Goal: Task Accomplishment & Management: Complete application form

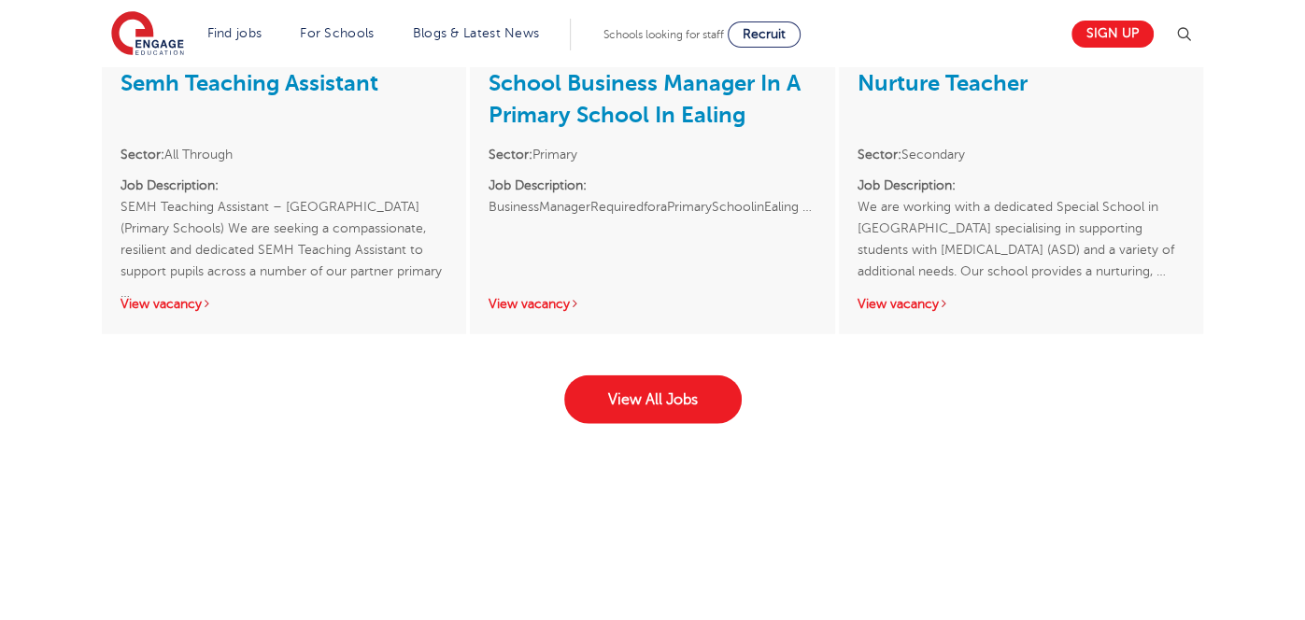
scroll to position [3001, 0]
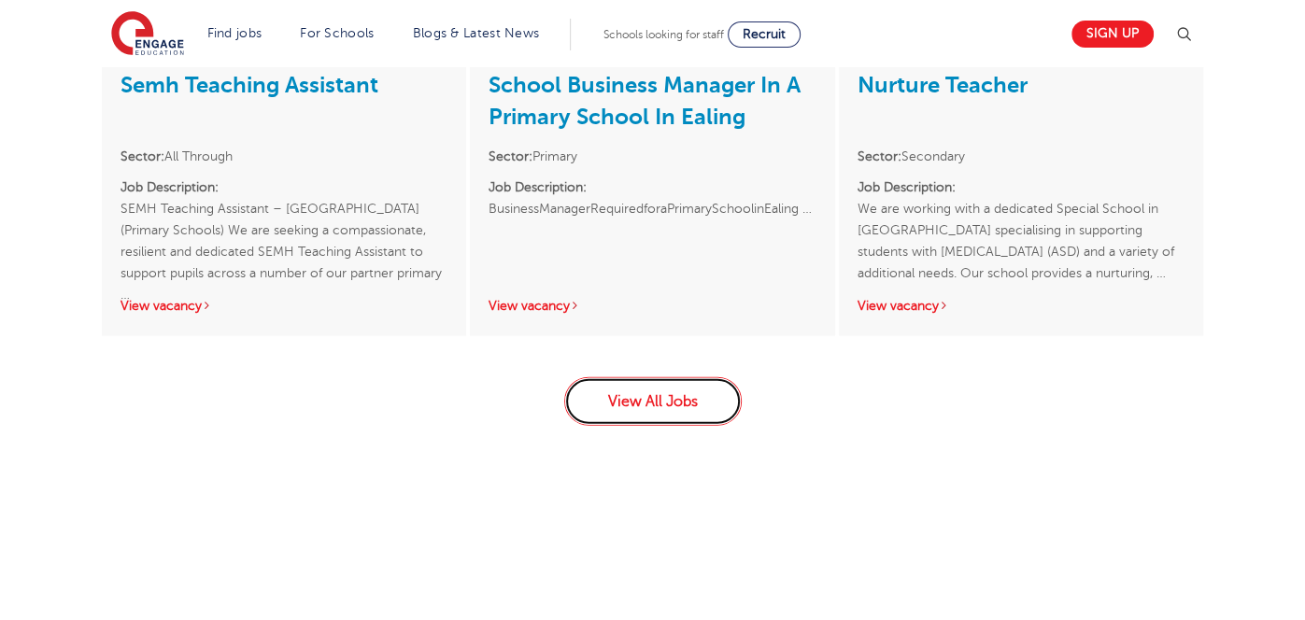
click at [659, 426] on link "View All Jobs" at bounding box center [653, 401] width 178 height 49
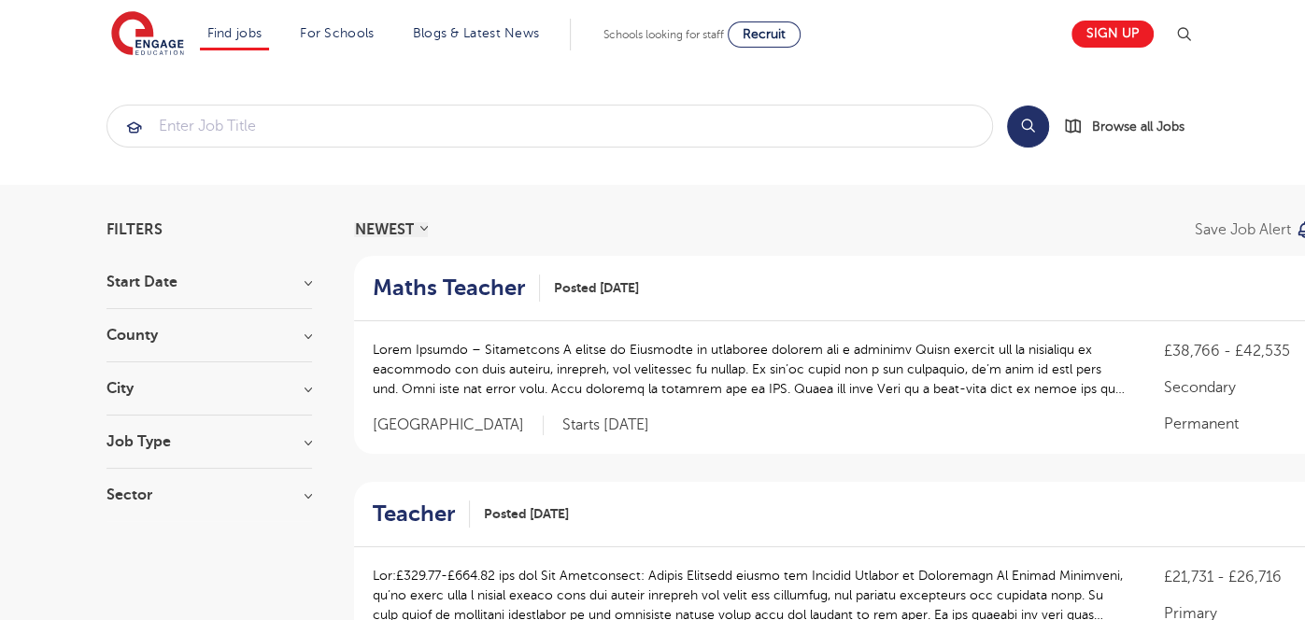
click at [292, 396] on h3 "City" at bounding box center [210, 388] width 206 height 15
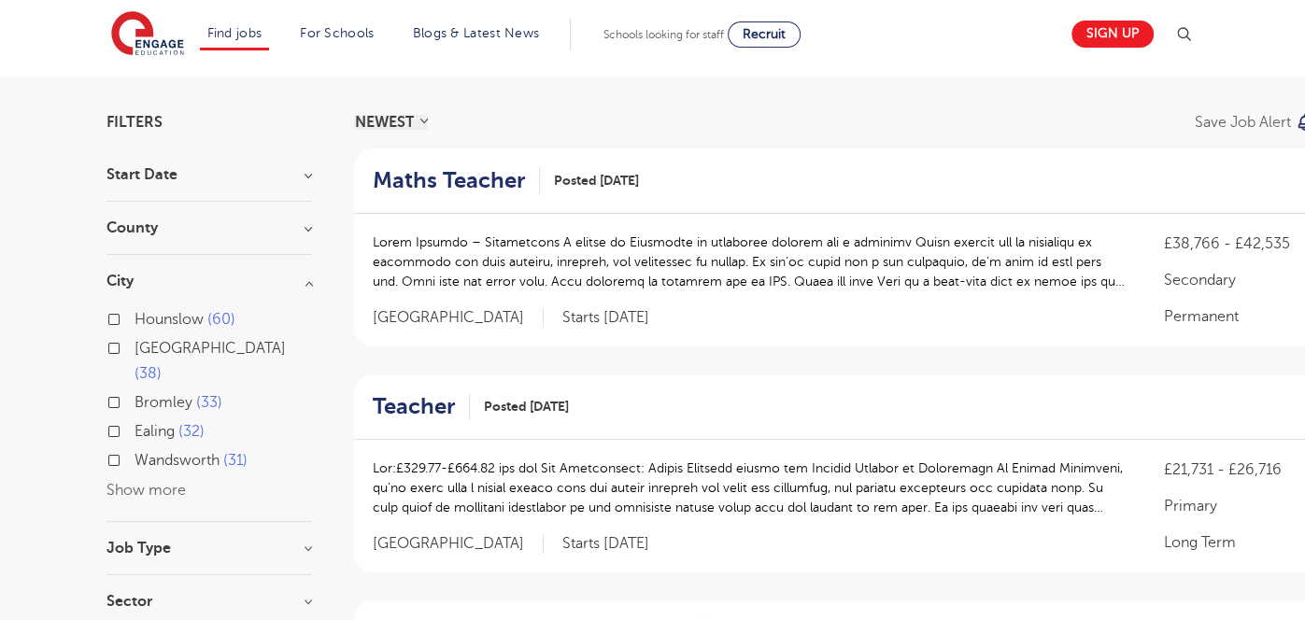
scroll to position [111, 0]
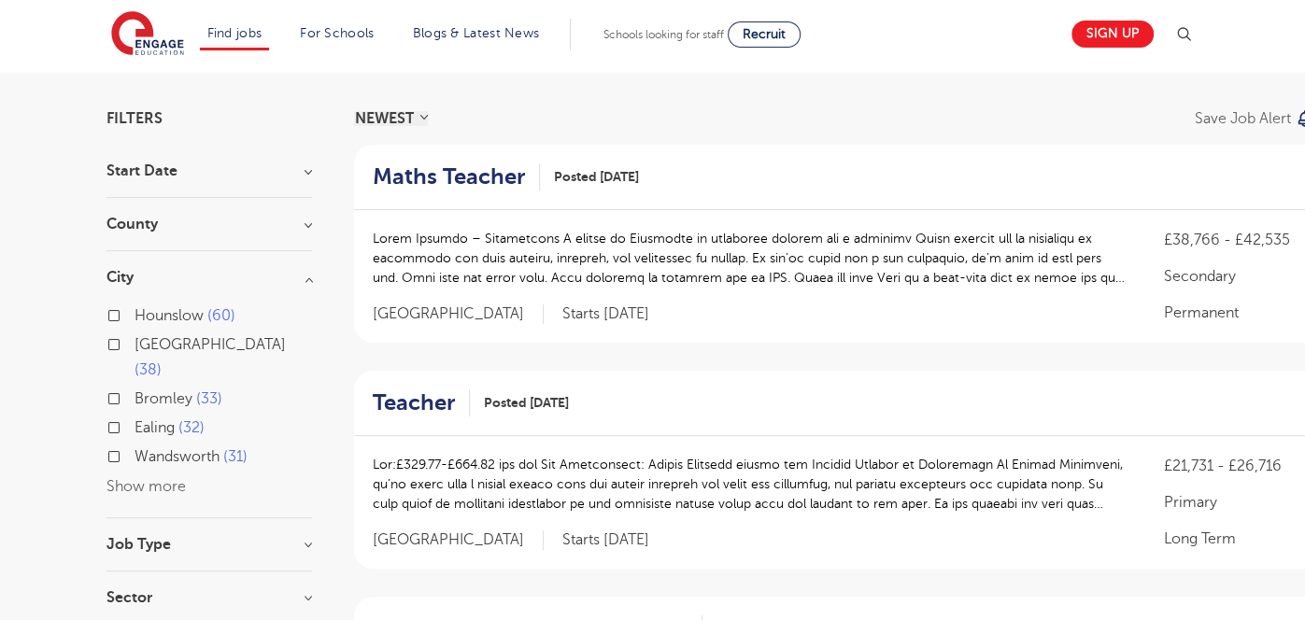
click at [162, 479] on button "Show more" at bounding box center [146, 486] width 79 height 17
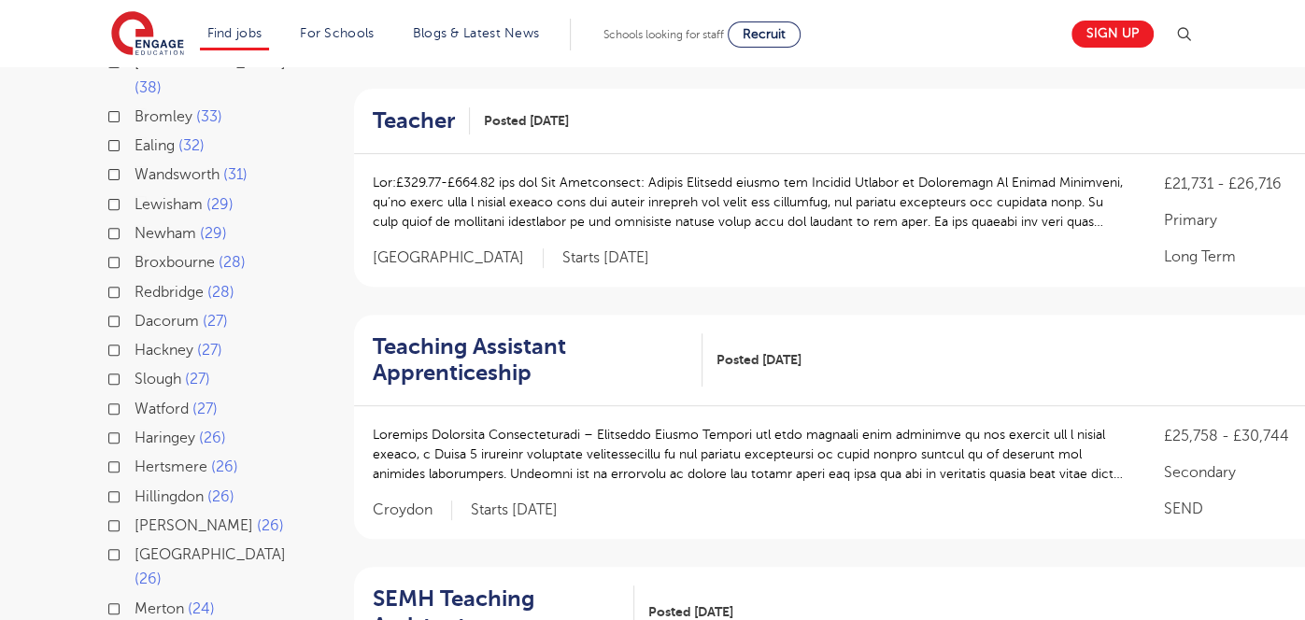
scroll to position [390, 0]
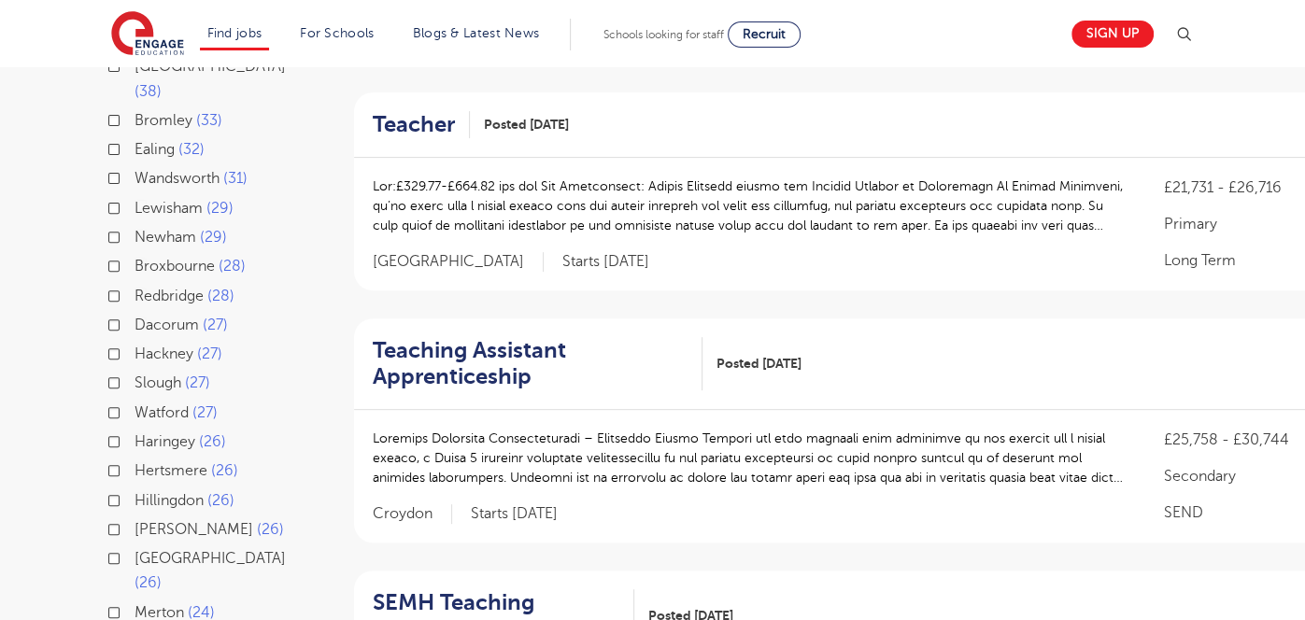
click at [135, 204] on label "Lewisham 29" at bounding box center [184, 208] width 99 height 24
click at [135, 204] on input "Lewisham 29" at bounding box center [141, 206] width 12 height 12
checkbox input "true"
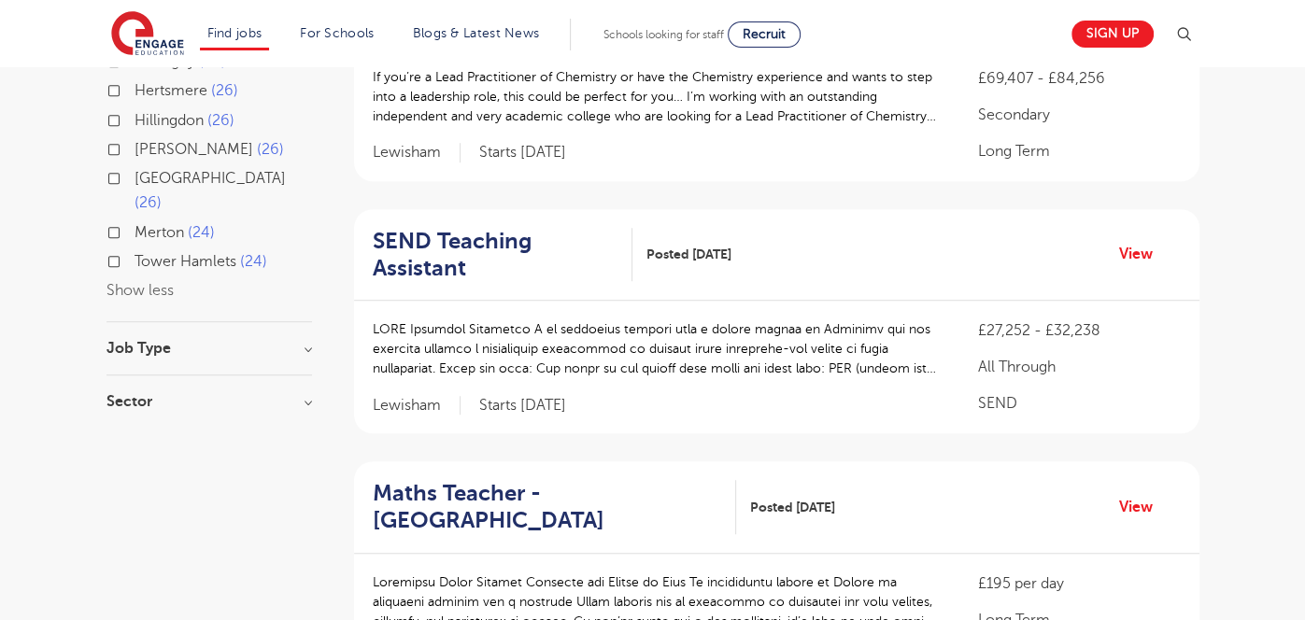
scroll to position [766, 0]
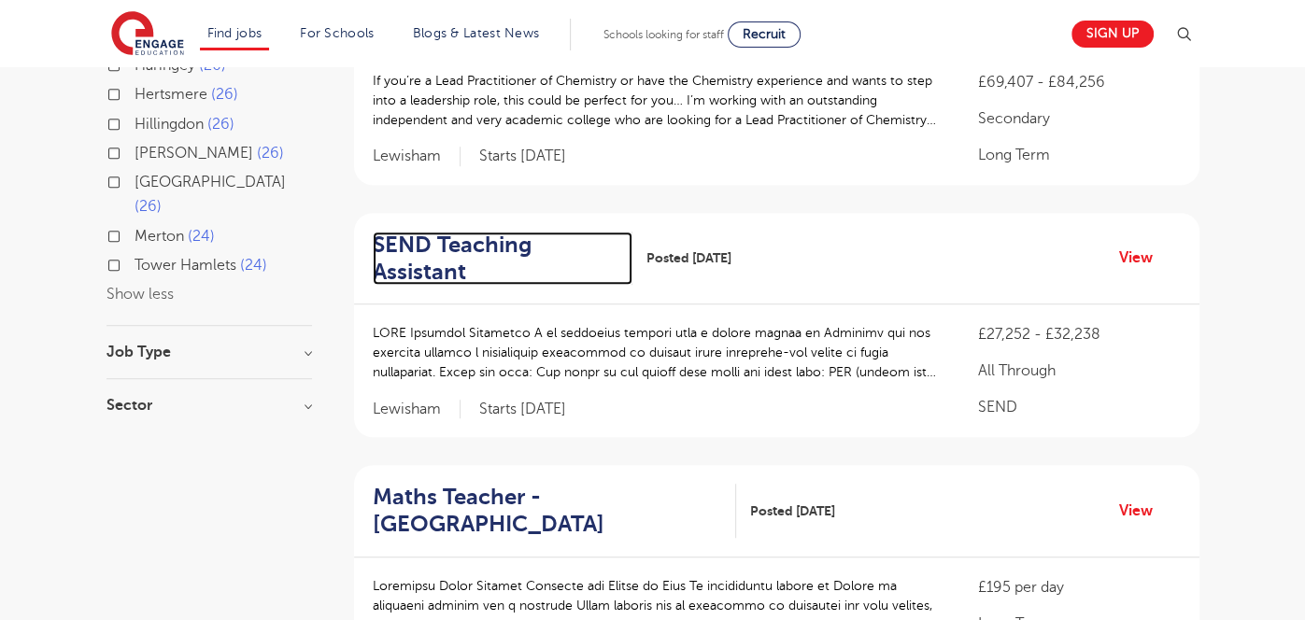
click at [450, 268] on h2 "SEND Teaching Assistant" at bounding box center [496, 259] width 246 height 54
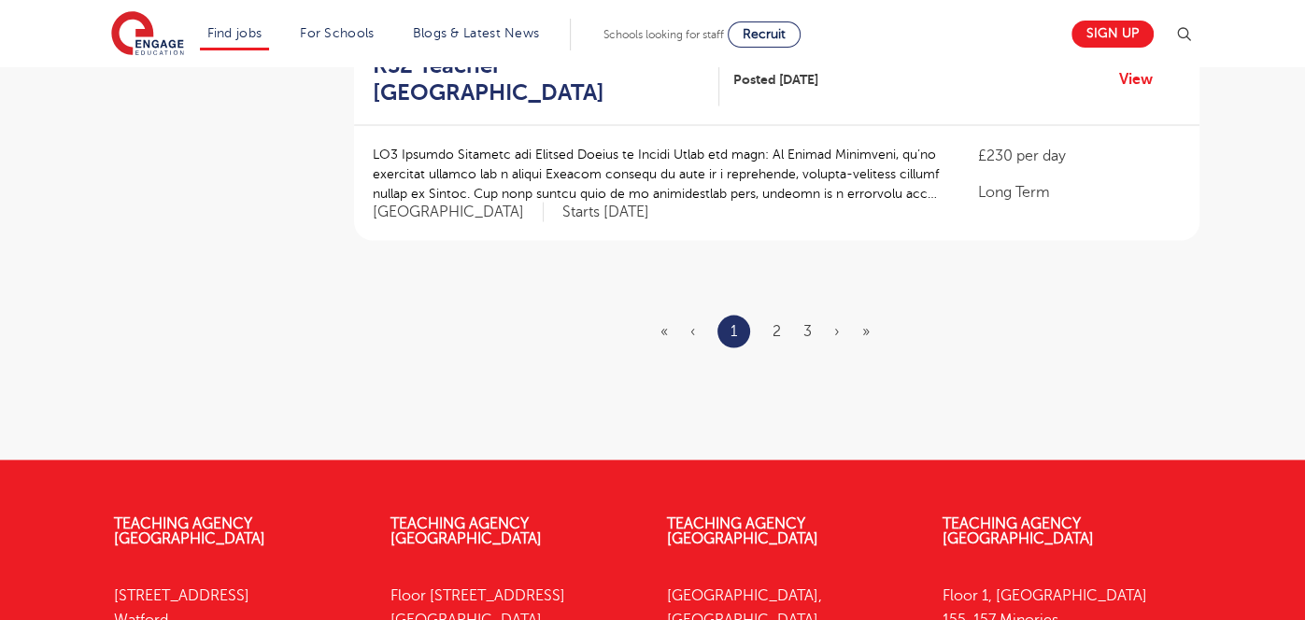
scroll to position [2376, 0]
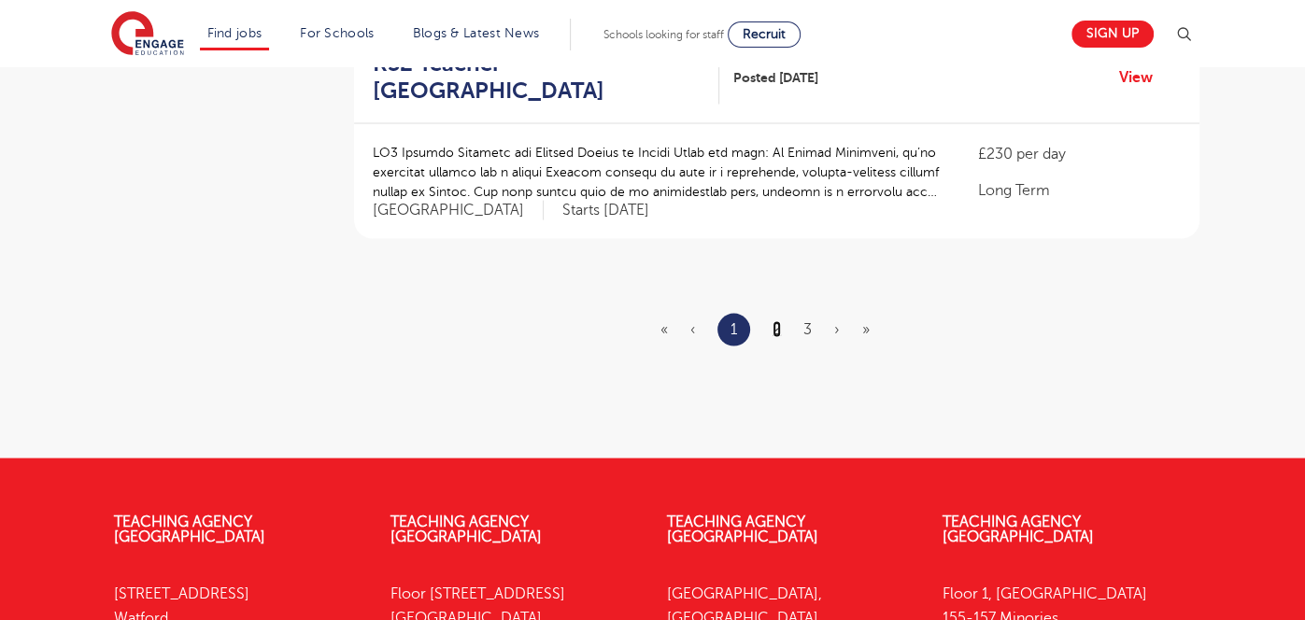
click at [773, 337] on link "2" at bounding box center [777, 328] width 8 height 17
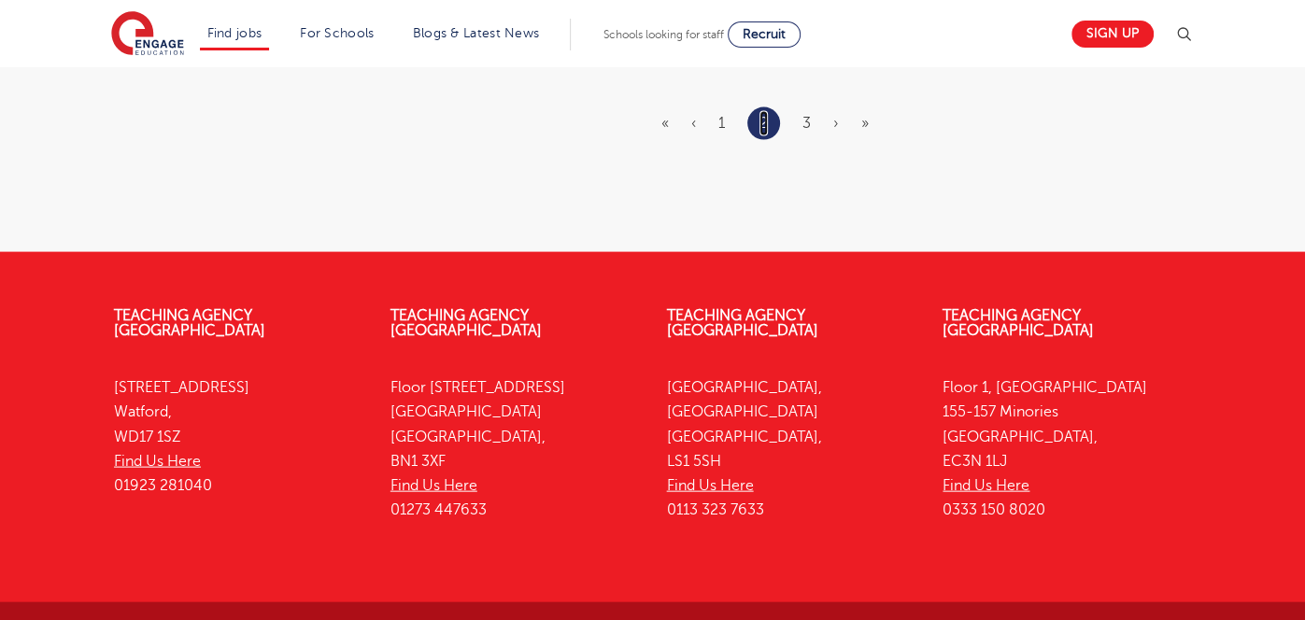
scroll to position [2553, 0]
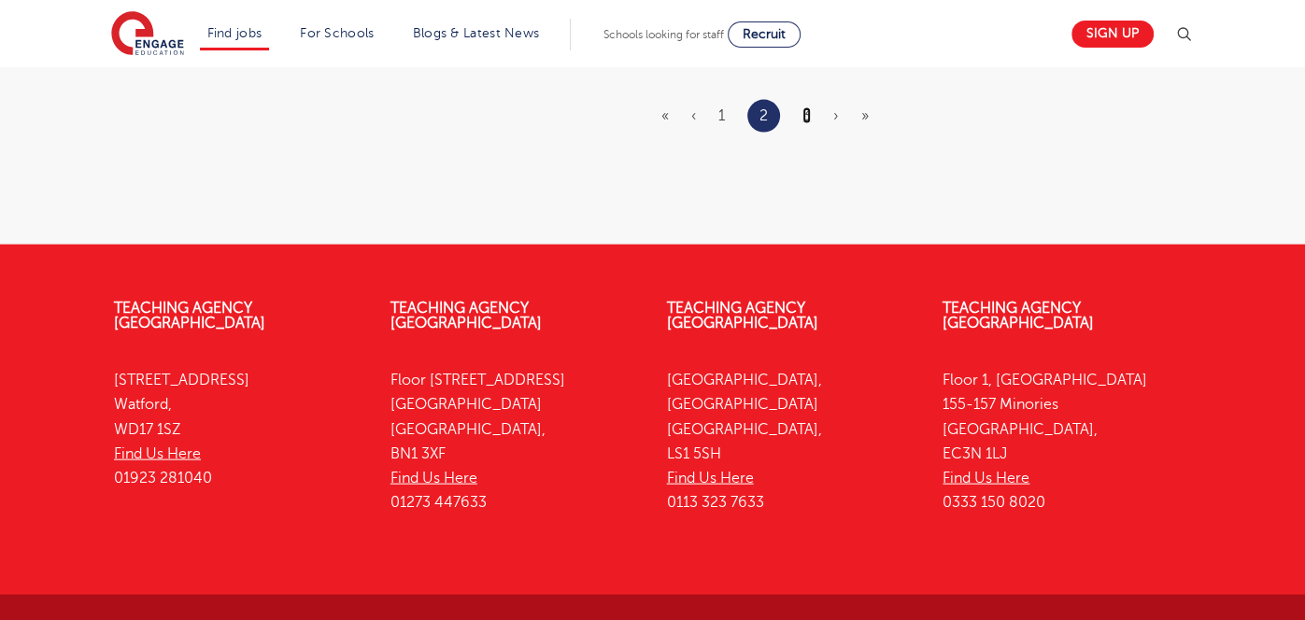
click at [809, 124] on link "3" at bounding box center [807, 115] width 8 height 17
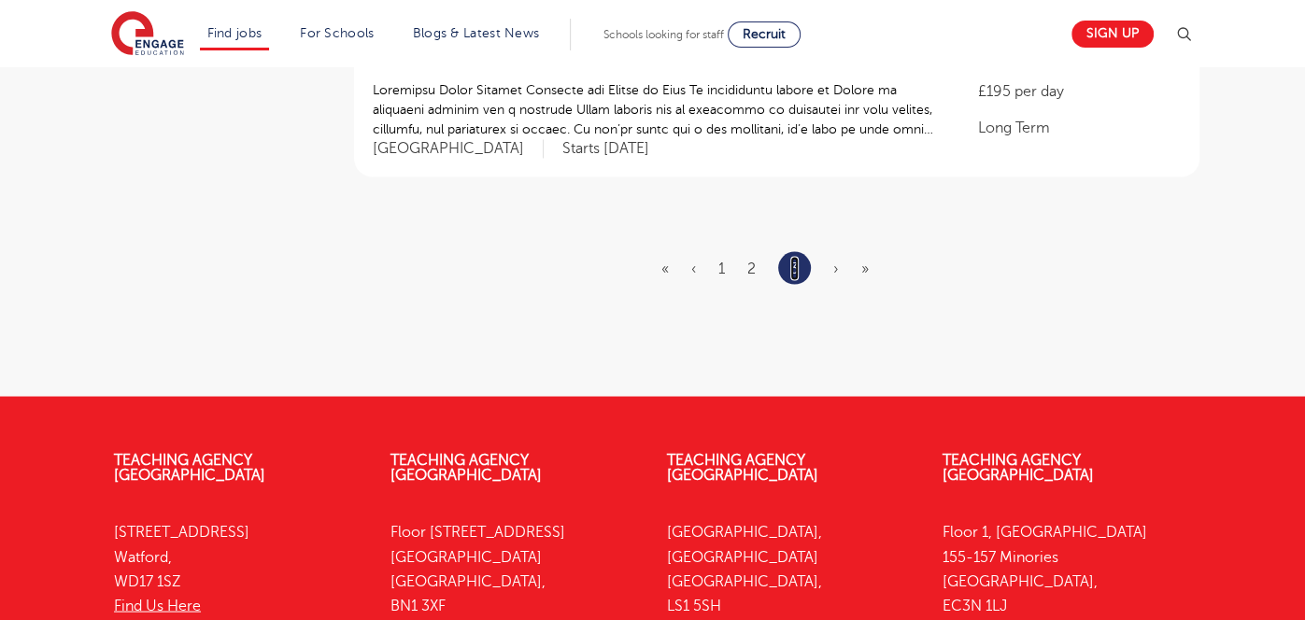
scroll to position [2166, 0]
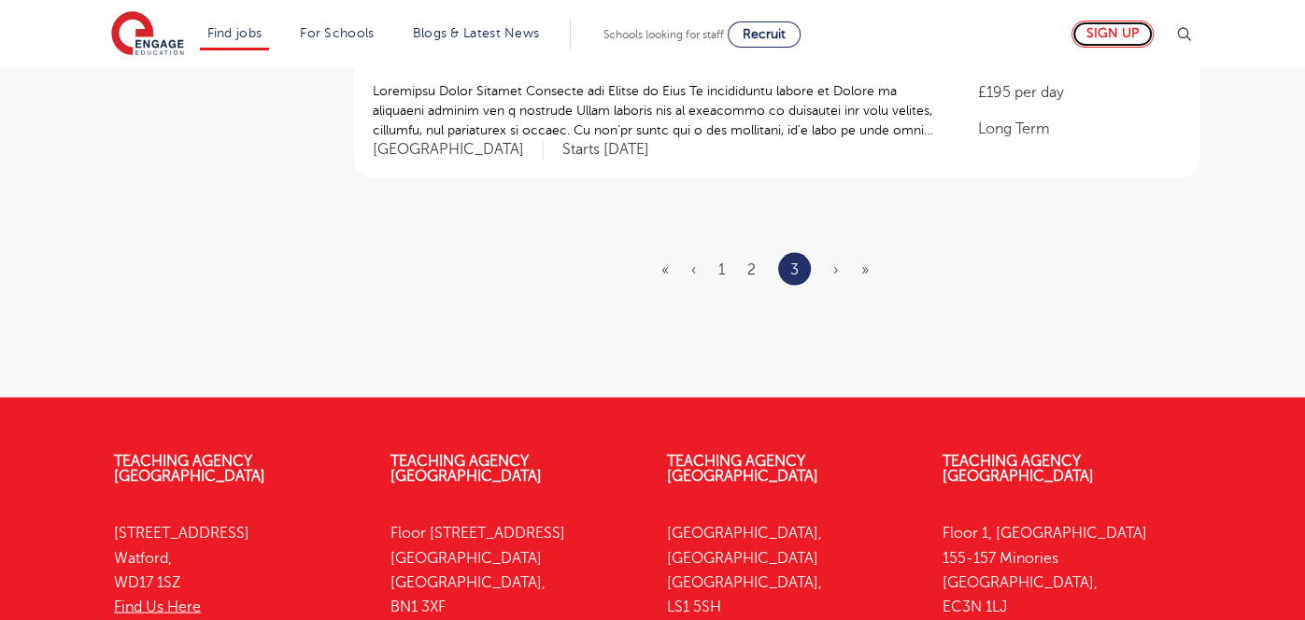
click at [1082, 36] on link "Sign up" at bounding box center [1113, 34] width 82 height 27
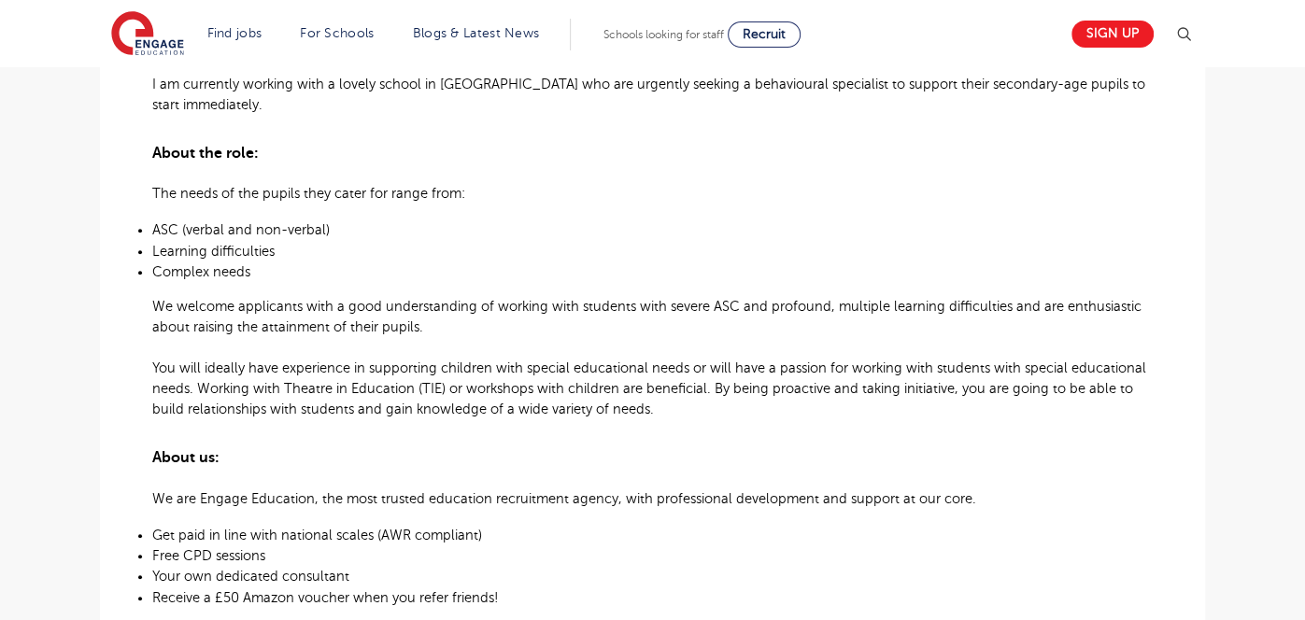
scroll to position [565, 0]
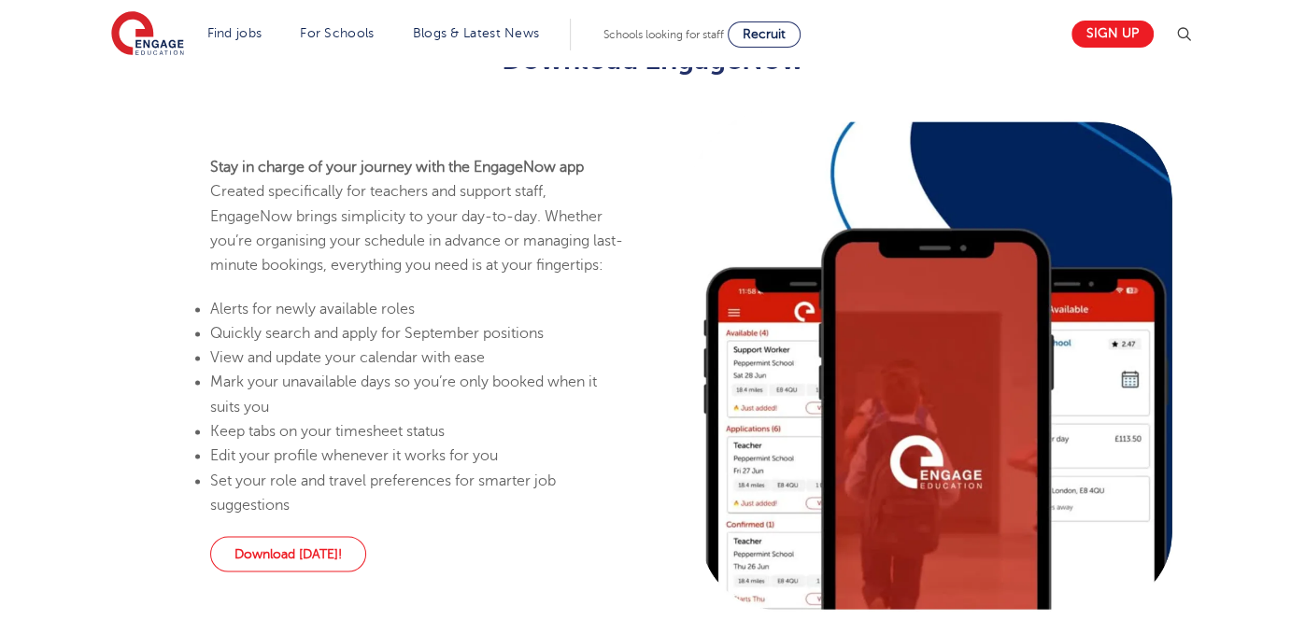
scroll to position [1849, 0]
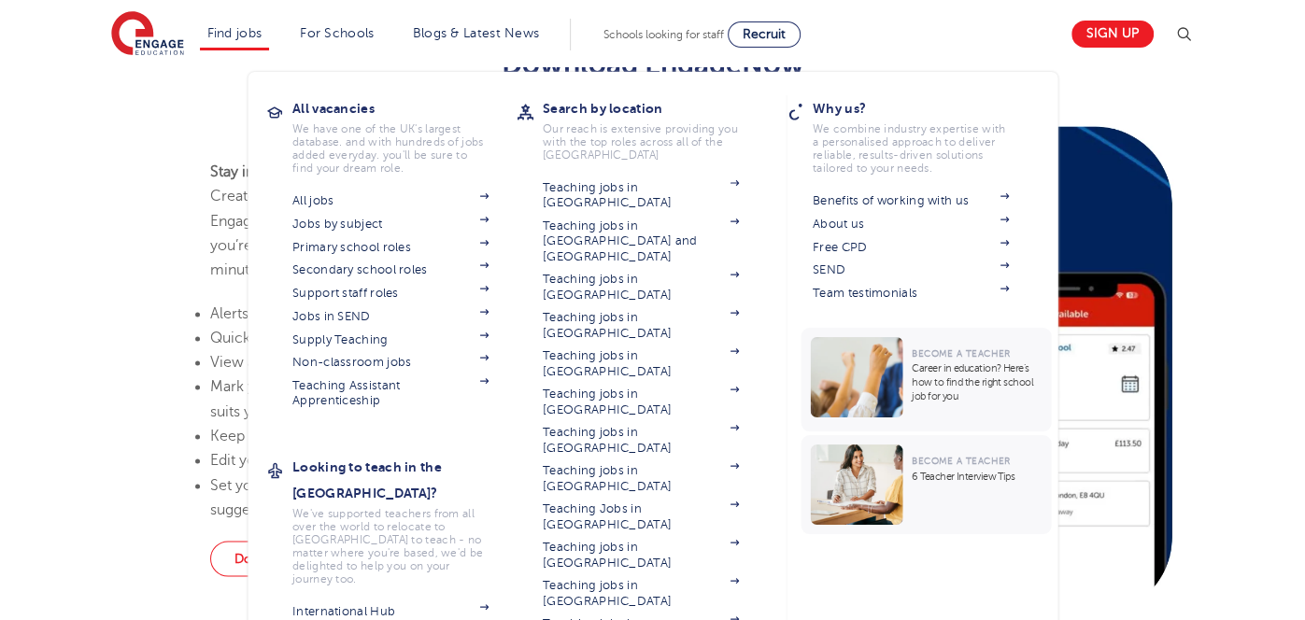
click at [242, 42] on li "Find jobs All vacancies We have one of the UK's largest database. and with hund…" at bounding box center [235, 35] width 70 height 32
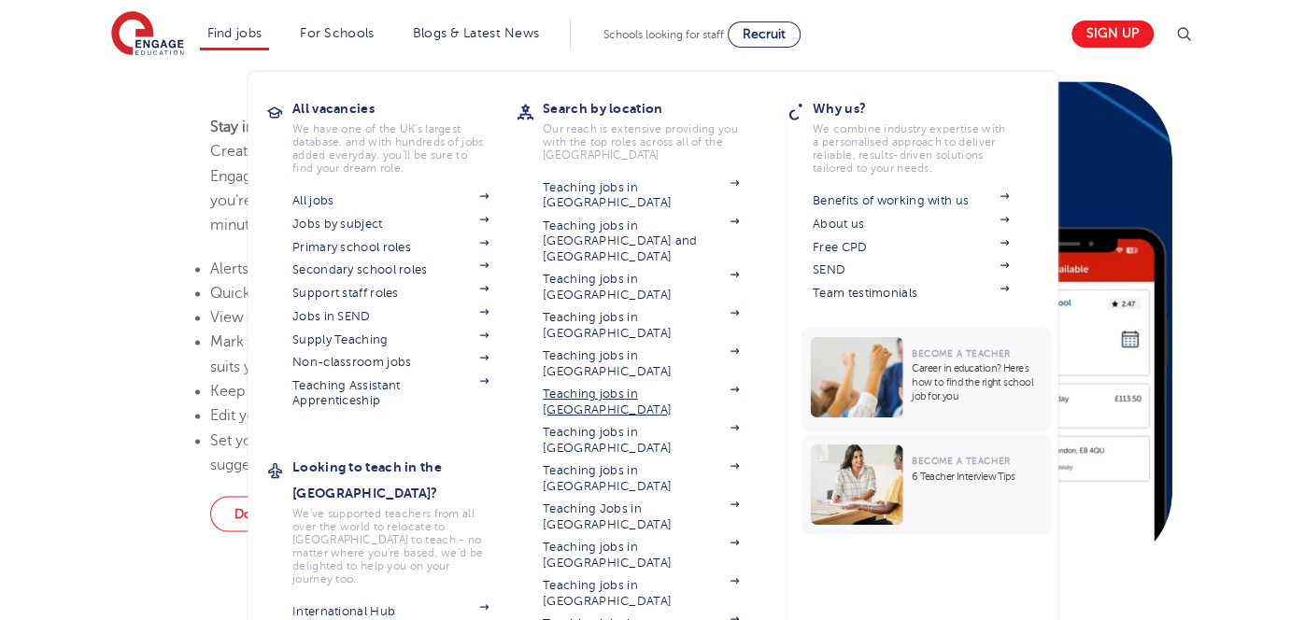
scroll to position [1898, 0]
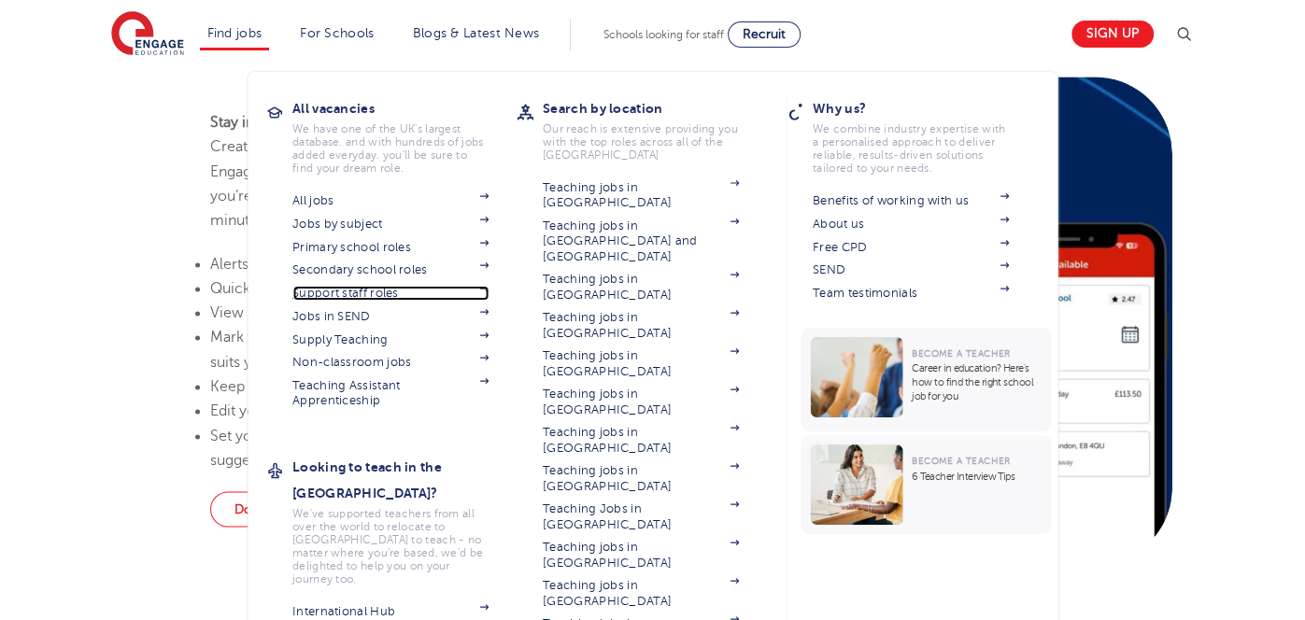
click at [365, 301] on link "Support staff roles" at bounding box center [390, 293] width 196 height 15
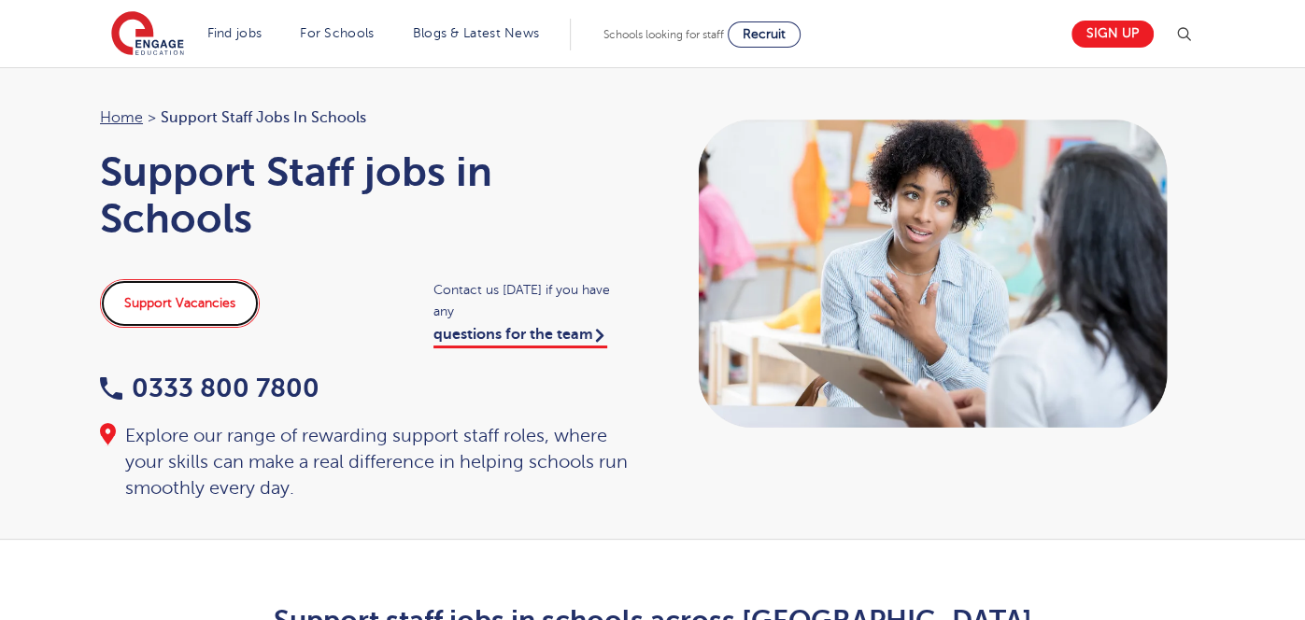
click at [147, 321] on link "Support Vacancies" at bounding box center [180, 303] width 160 height 49
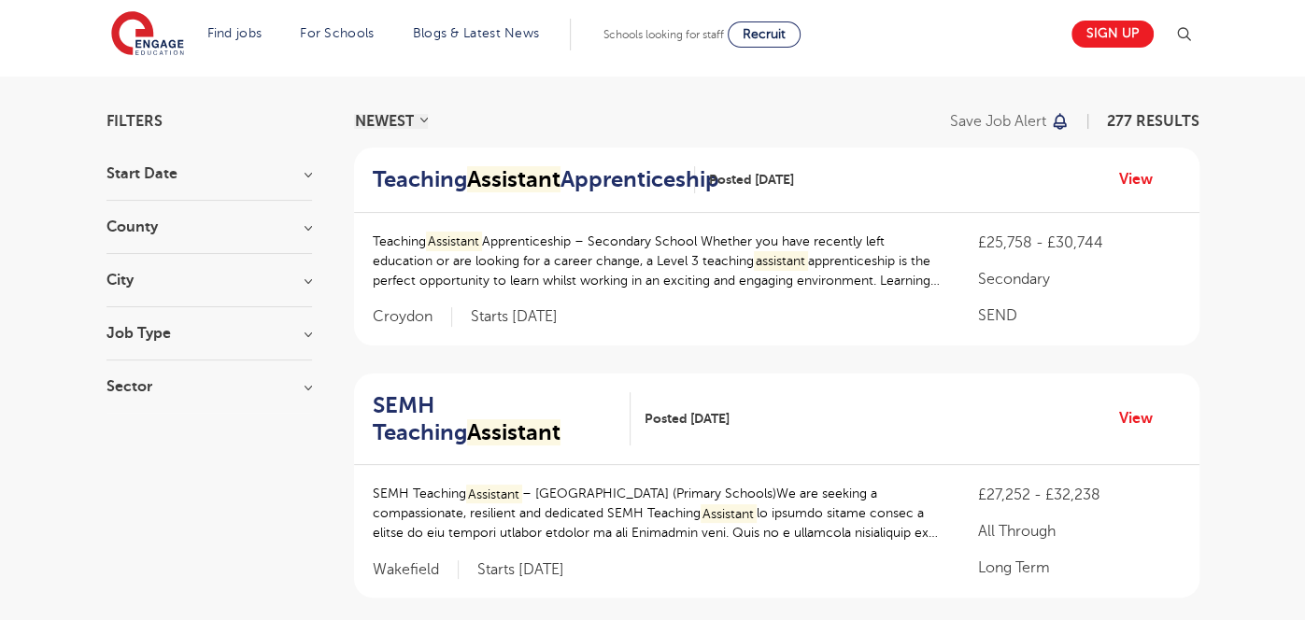
scroll to position [107, 0]
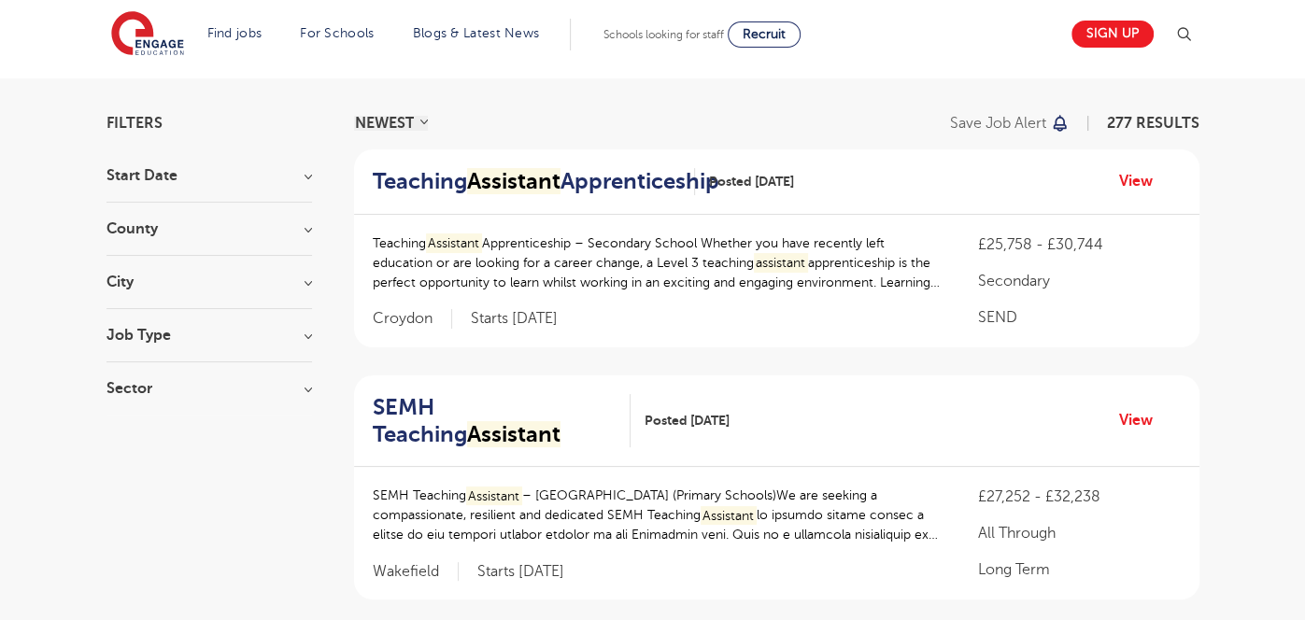
click at [284, 290] on h3 "City" at bounding box center [210, 282] width 206 height 15
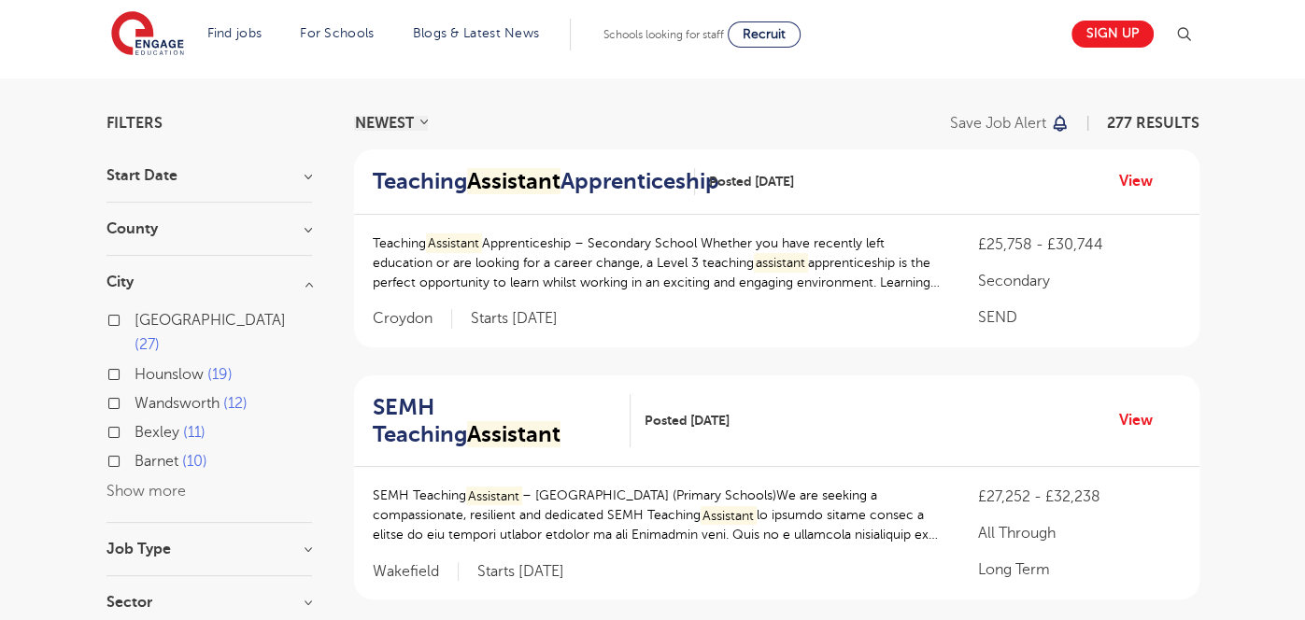
click at [178, 483] on button "Show more" at bounding box center [146, 491] width 79 height 17
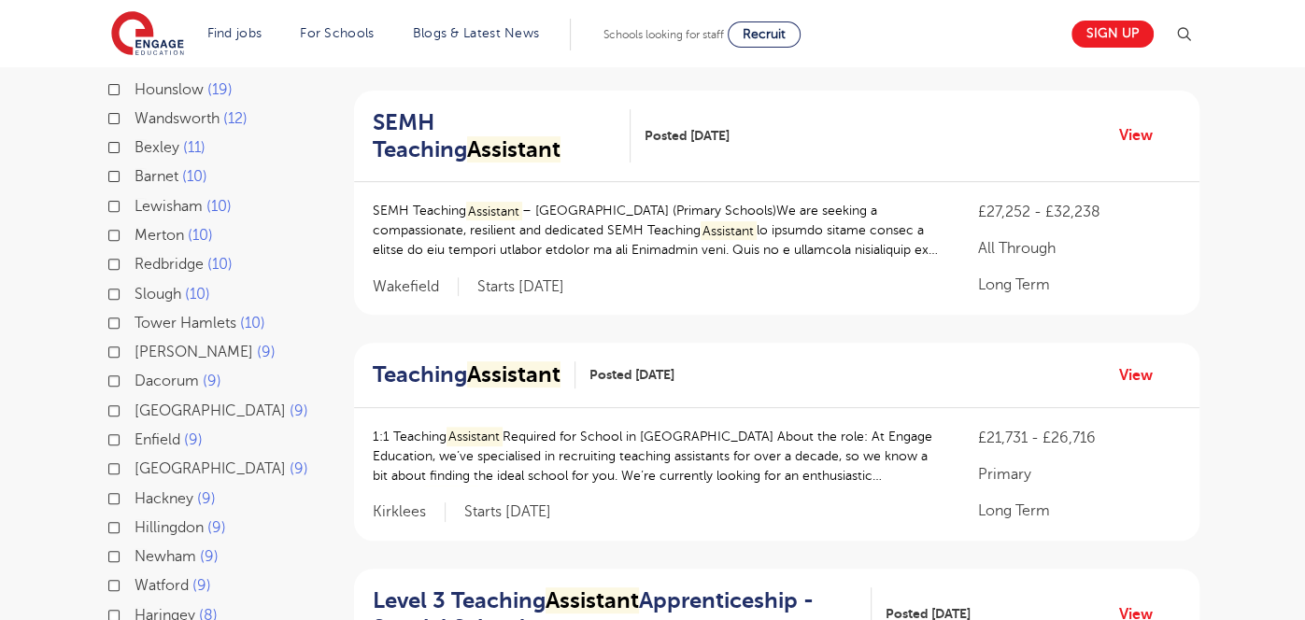
scroll to position [391, 0]
click at [135, 458] on label "Greenwich 9" at bounding box center [222, 470] width 174 height 24
click at [135, 462] on input "Greenwich 9" at bounding box center [141, 468] width 12 height 12
checkbox input "true"
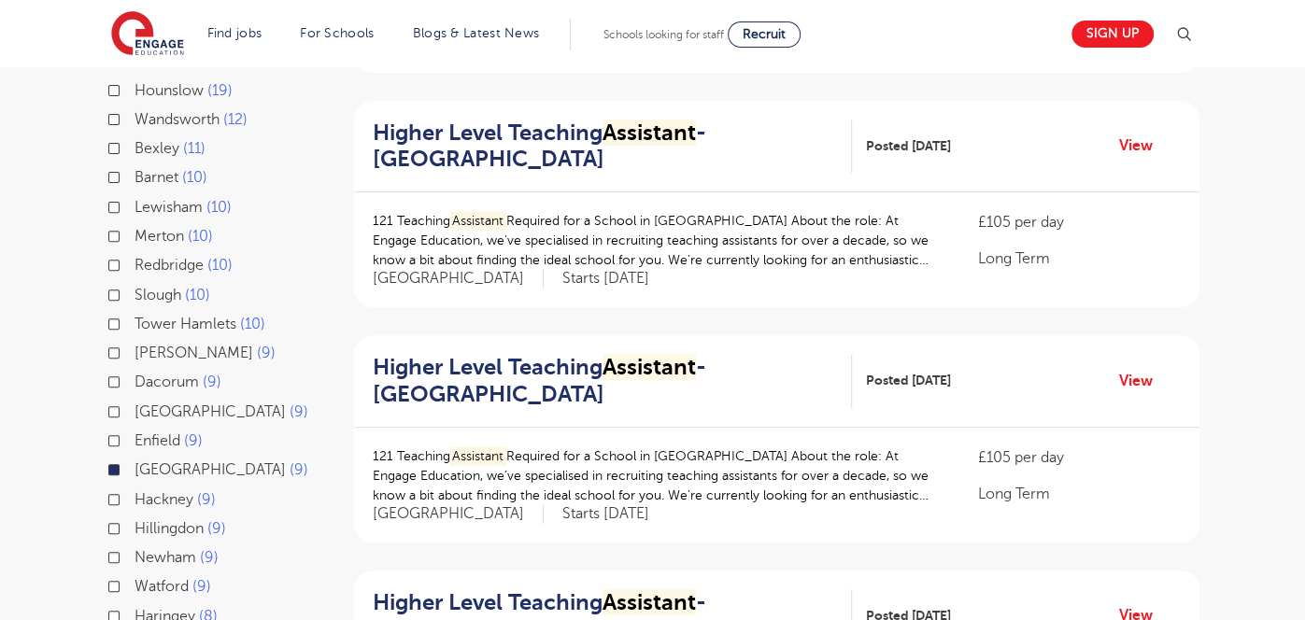
click at [135, 197] on label "Lewisham 10" at bounding box center [183, 207] width 97 height 24
click at [135, 199] on input "Lewisham 10" at bounding box center [141, 205] width 12 height 12
checkbox input "true"
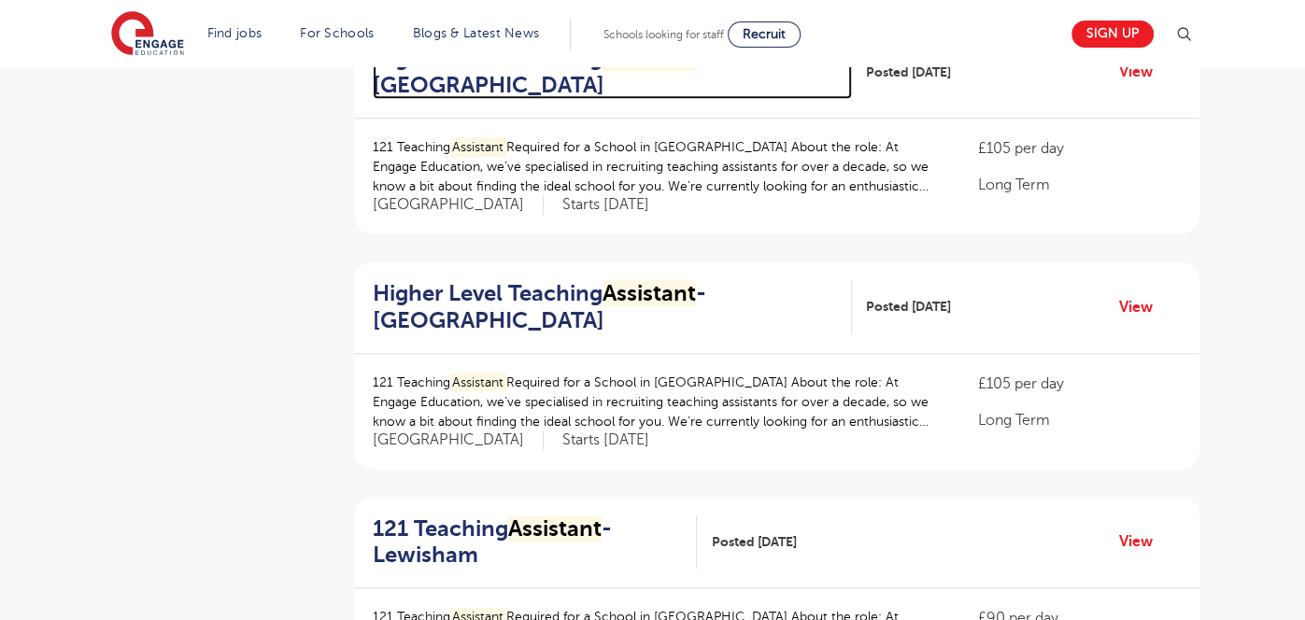
scroll to position [1187, 0]
click at [645, 72] on mark "Assistant" at bounding box center [649, 59] width 93 height 26
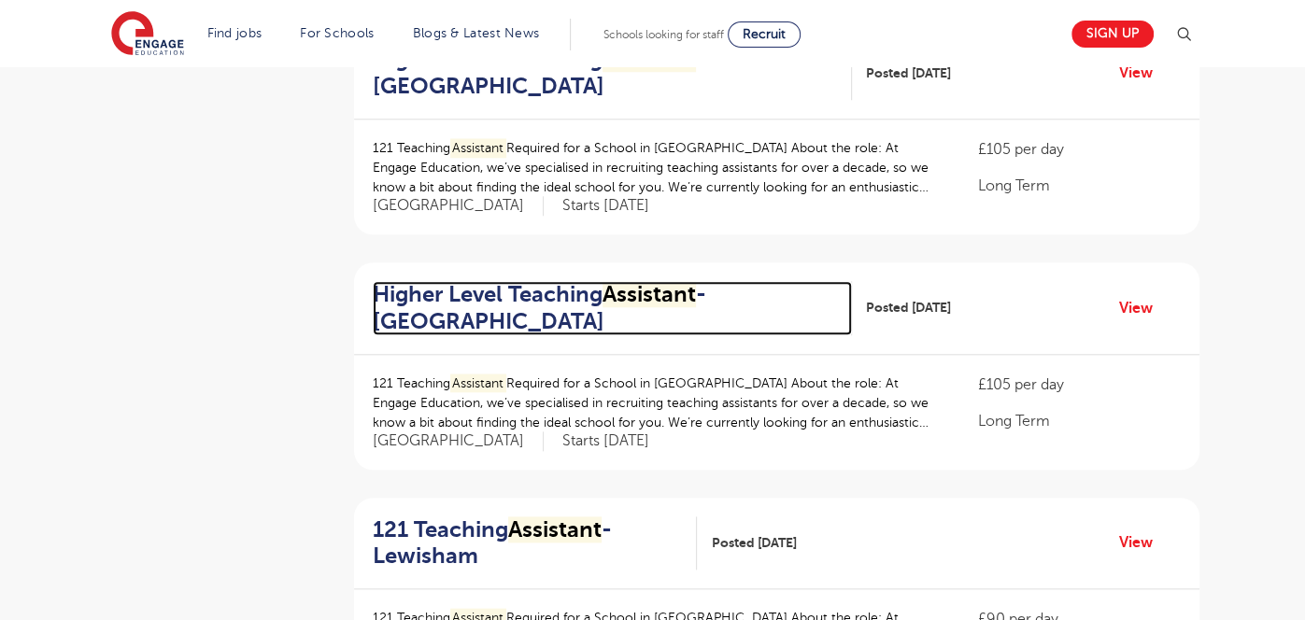
click at [628, 335] on h2 "Higher Level Teaching Assistant - Greenwich" at bounding box center [605, 308] width 464 height 54
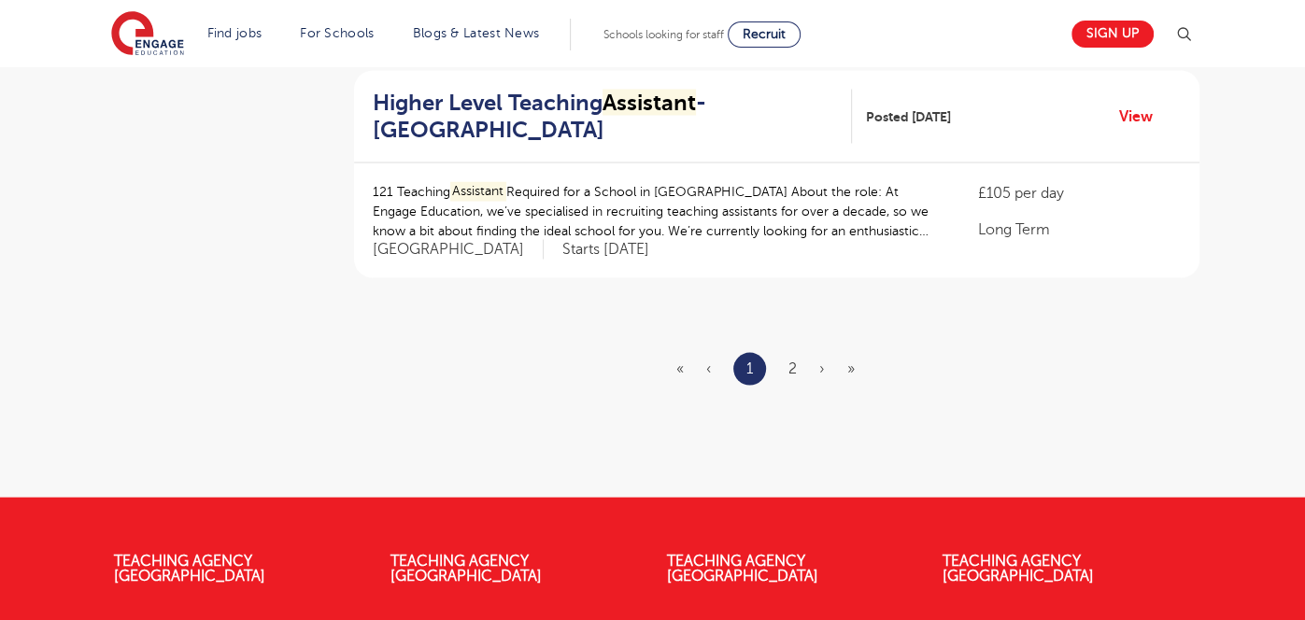
scroll to position [2319, 0]
click at [789, 377] on link "2" at bounding box center [793, 368] width 8 height 17
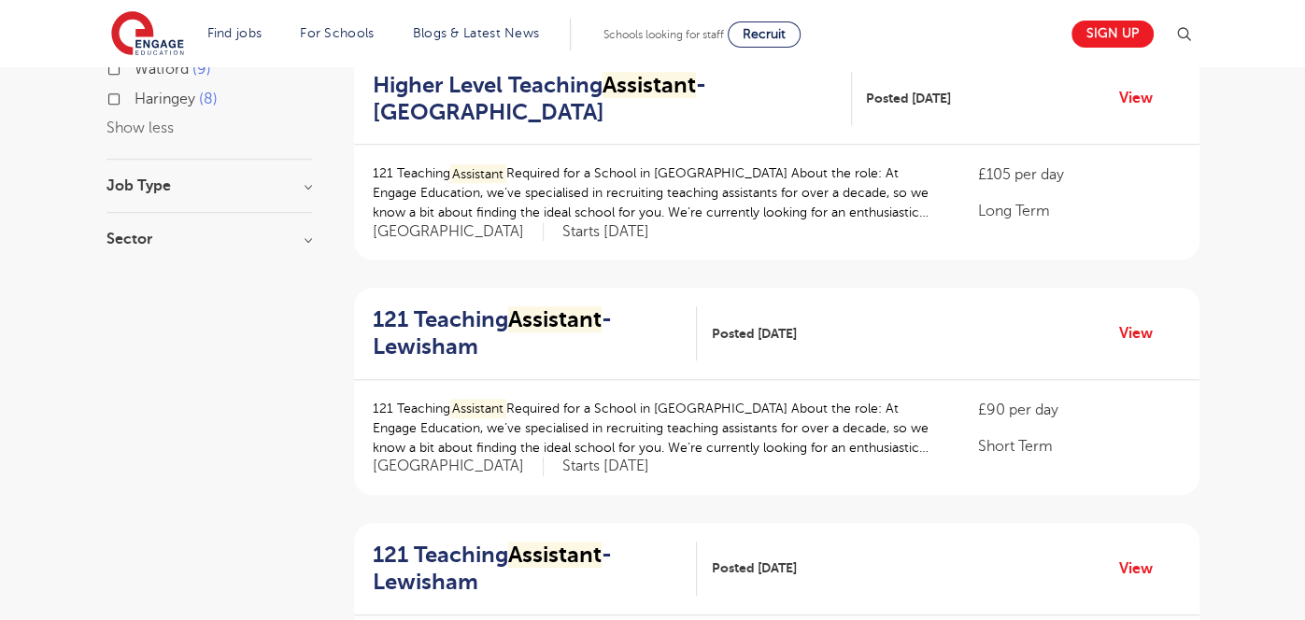
scroll to position [909, 0]
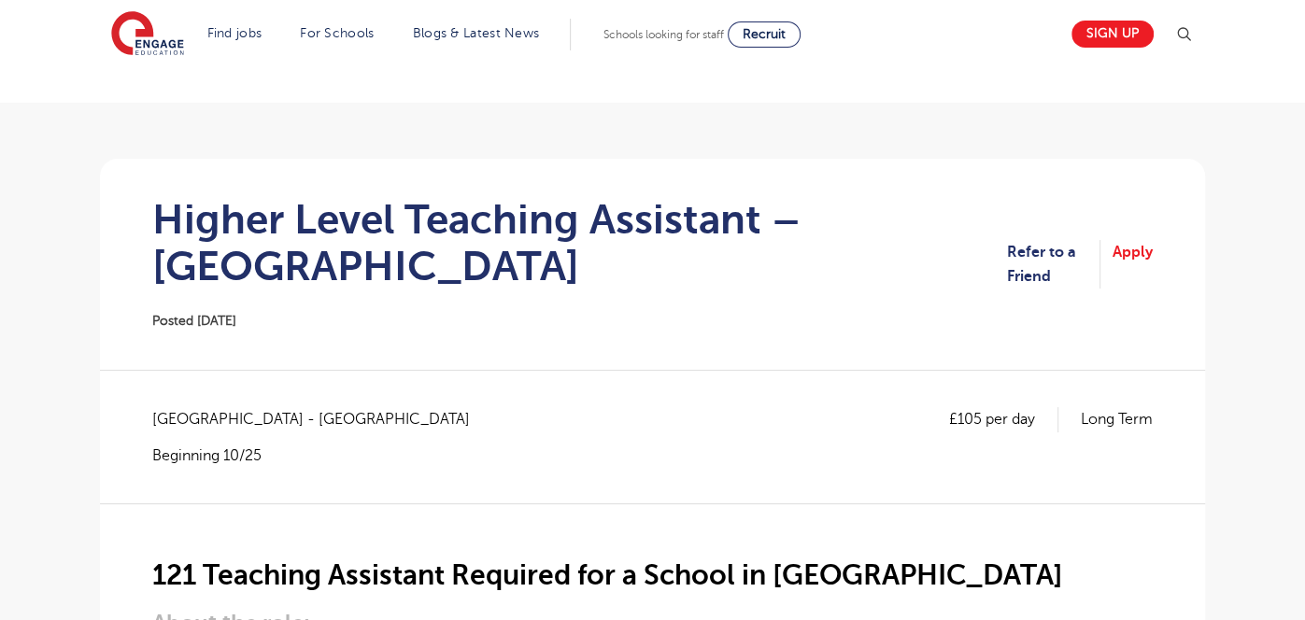
scroll to position [81, 0]
click at [1145, 271] on link "Apply" at bounding box center [1133, 266] width 40 height 50
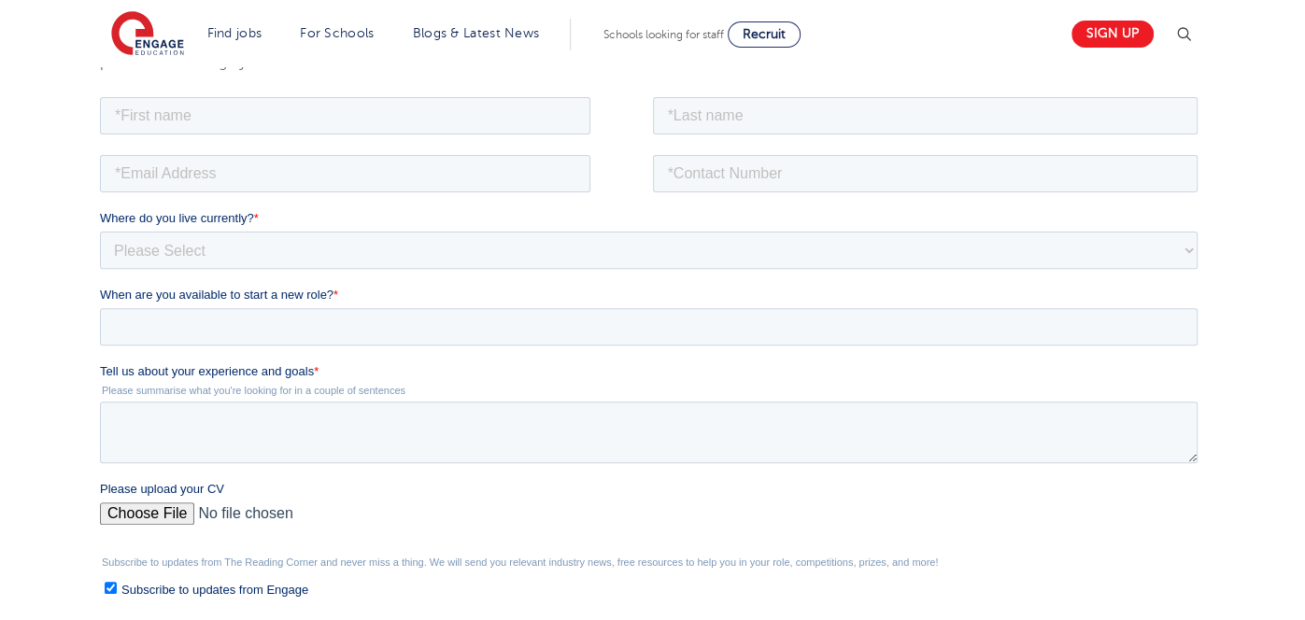
scroll to position [351, 0]
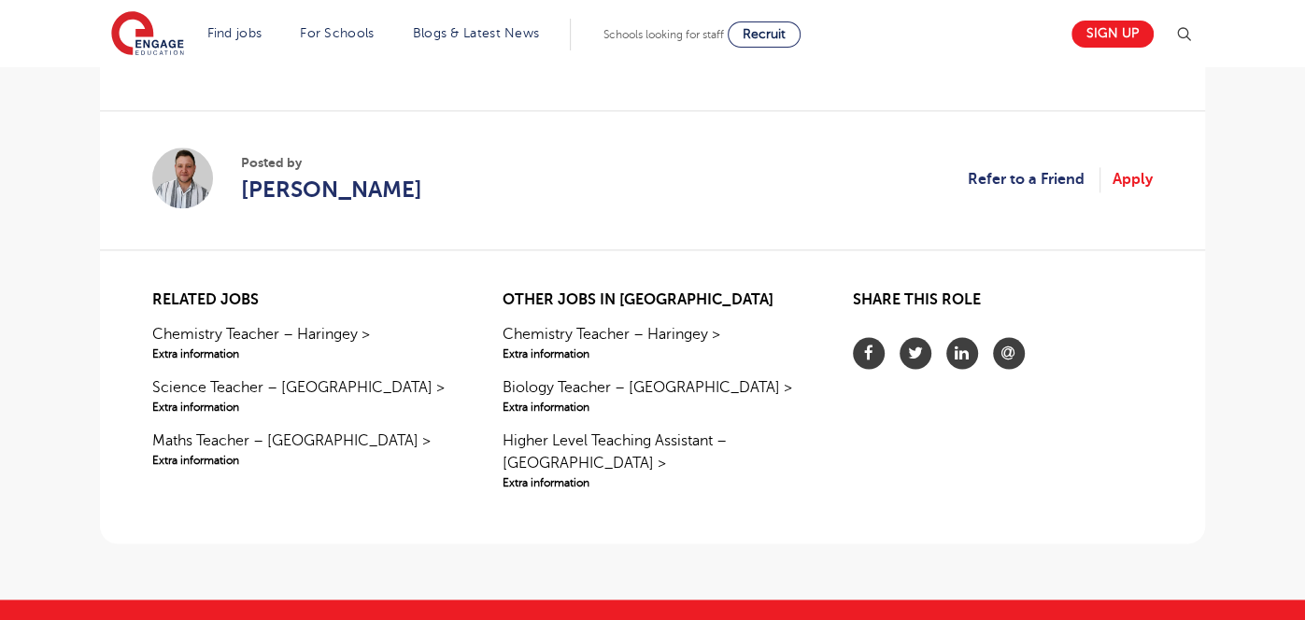
scroll to position [1642, 0]
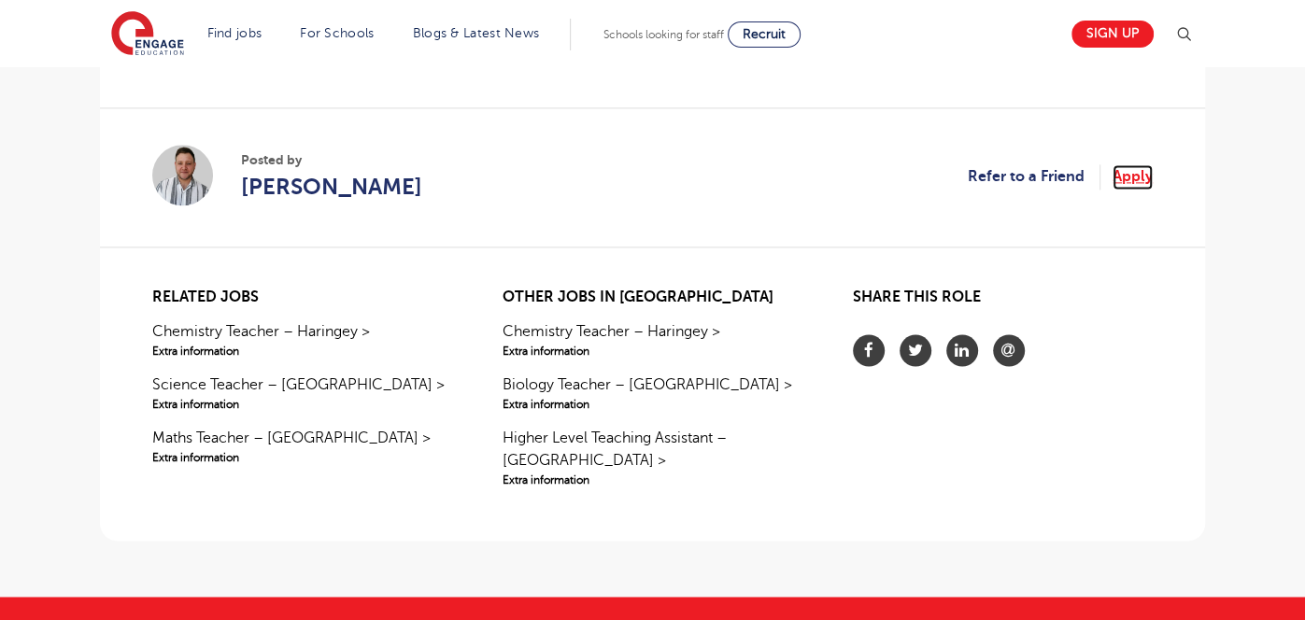
click at [1132, 189] on link "Apply" at bounding box center [1133, 176] width 40 height 24
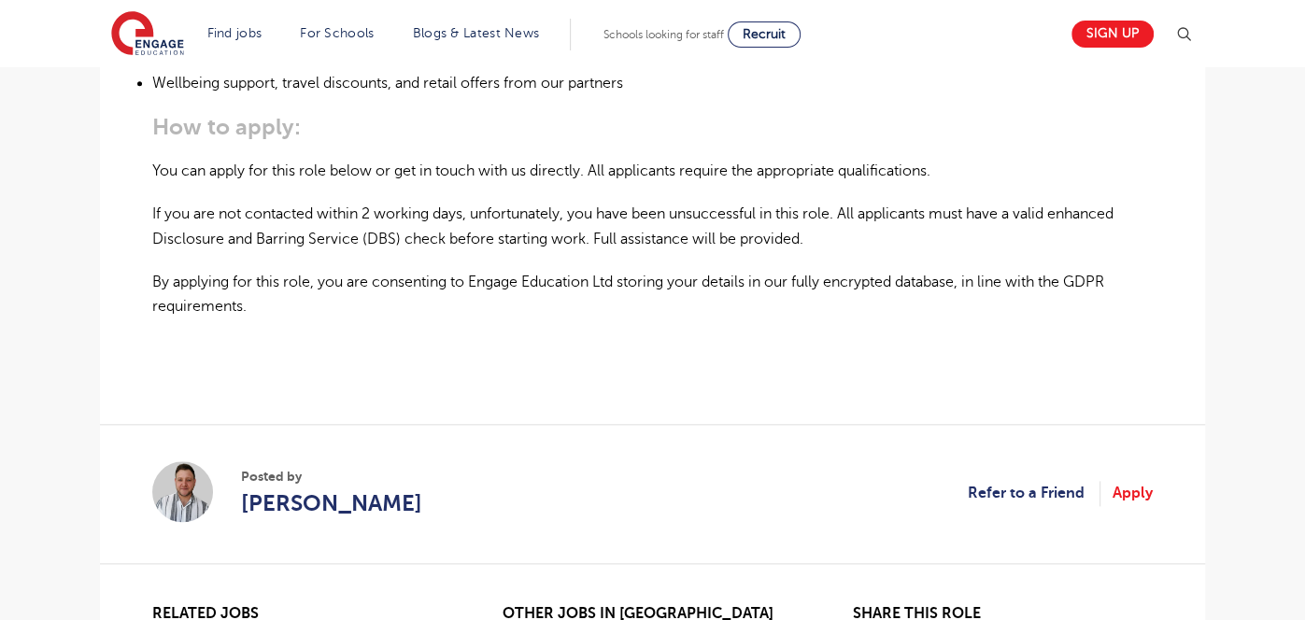
scroll to position [1324, 0]
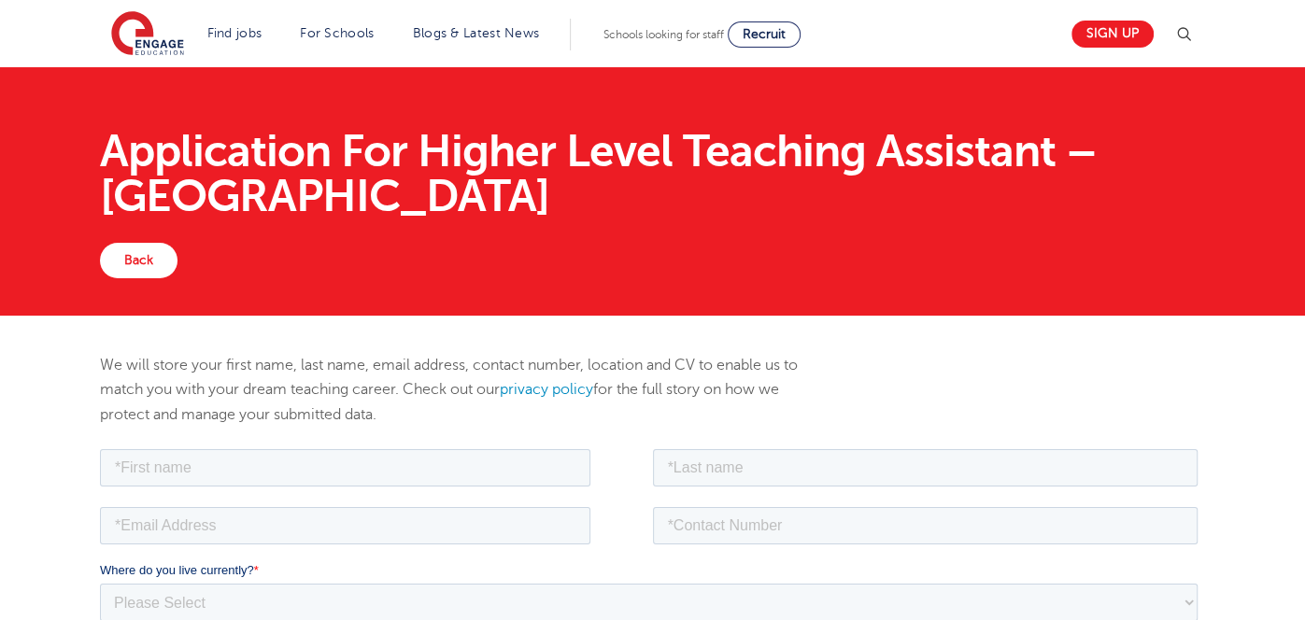
scroll to position [325, 0]
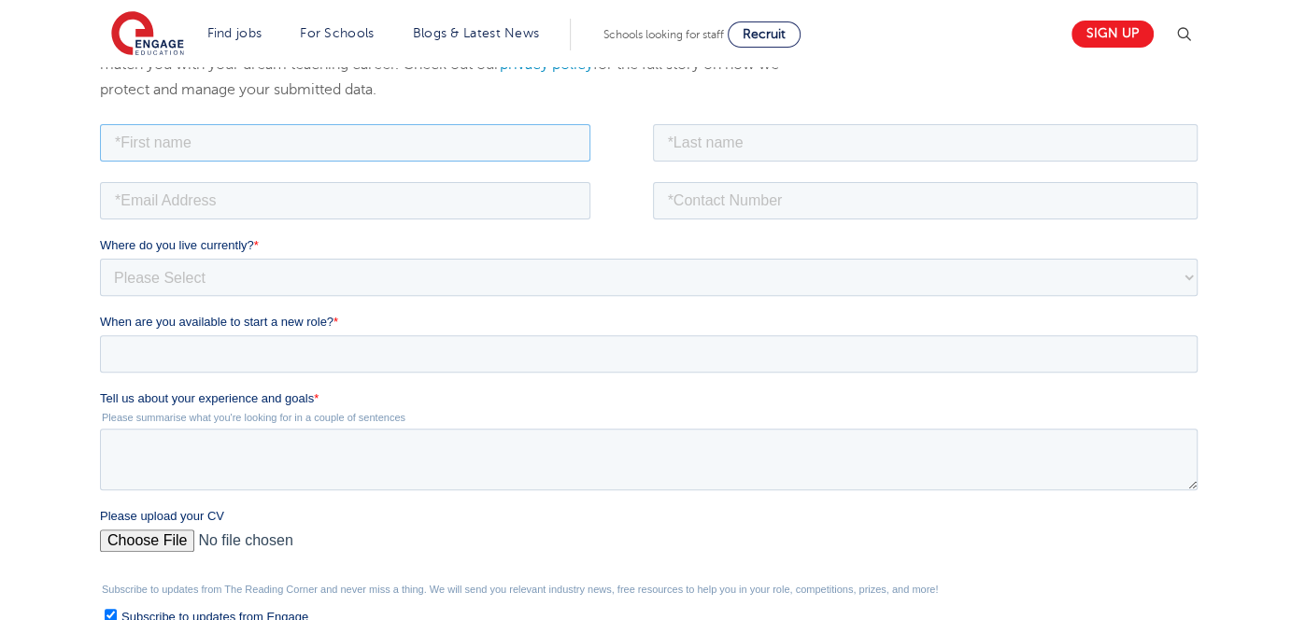
click at [359, 152] on input "text" at bounding box center [345, 141] width 491 height 37
type input "Samb"
click at [726, 149] on input "text" at bounding box center [926, 141] width 546 height 37
type input "[PERSON_NAME]"
click at [556, 207] on input "email" at bounding box center [345, 199] width 491 height 37
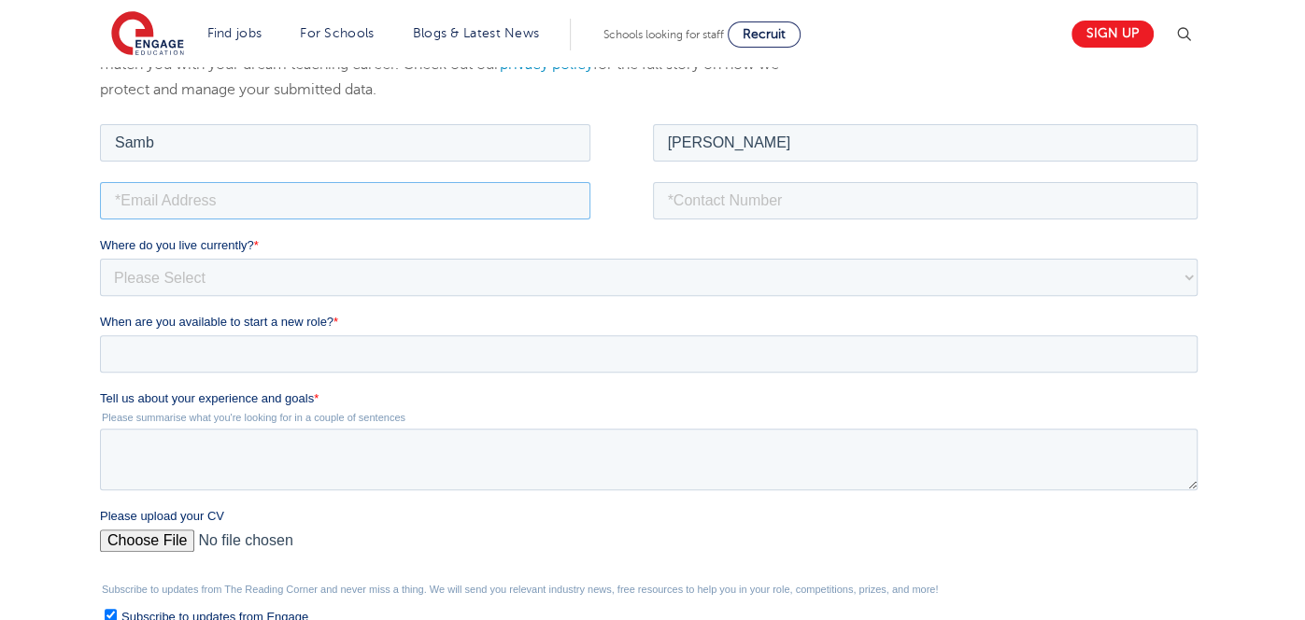
type input "[EMAIL_ADDRESS][DOMAIN_NAME]"
click at [362, 241] on label "Where do you live currently? *" at bounding box center [652, 244] width 1105 height 19
click at [362, 258] on select "Please Select [GEOGRAPHIC_DATA] [GEOGRAPHIC_DATA] [GEOGRAPHIC_DATA] [GEOGRAPHIC…" at bounding box center [649, 276] width 1098 height 37
click at [720, 201] on input "tel" at bounding box center [926, 199] width 546 height 37
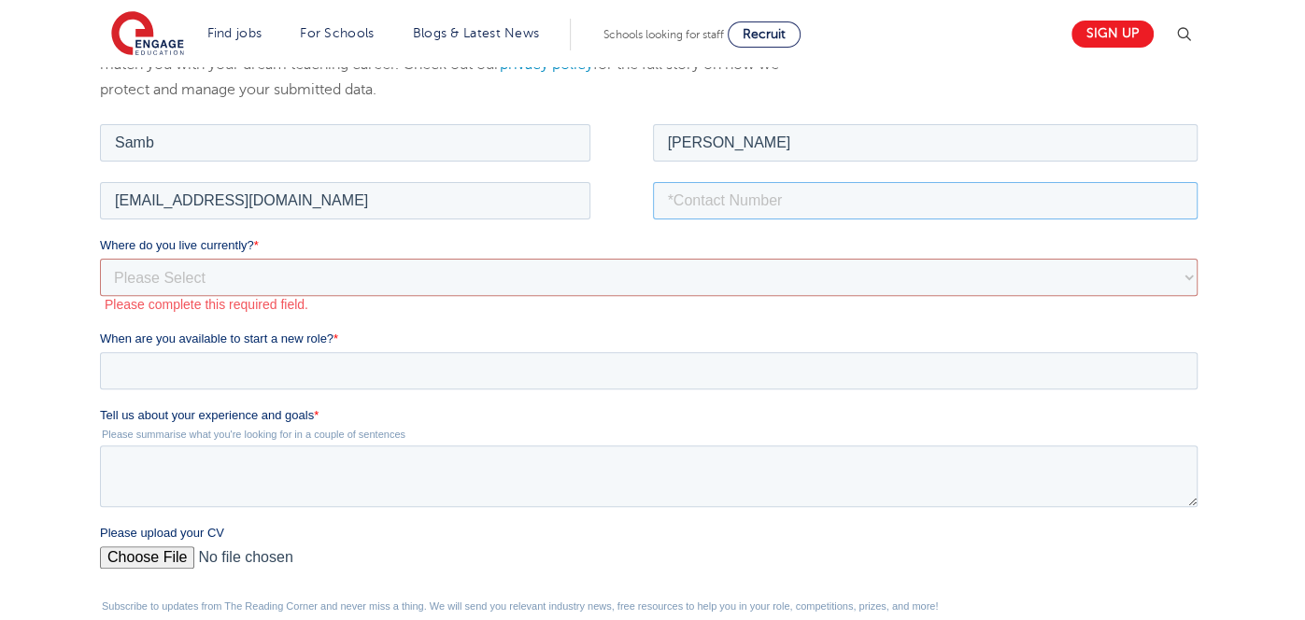
type input "[PHONE_NUMBER]"
click at [666, 285] on select "Please Select [GEOGRAPHIC_DATA] [GEOGRAPHIC_DATA] [GEOGRAPHIC_DATA] [GEOGRAPHIC…" at bounding box center [649, 276] width 1098 height 37
select select "UK"
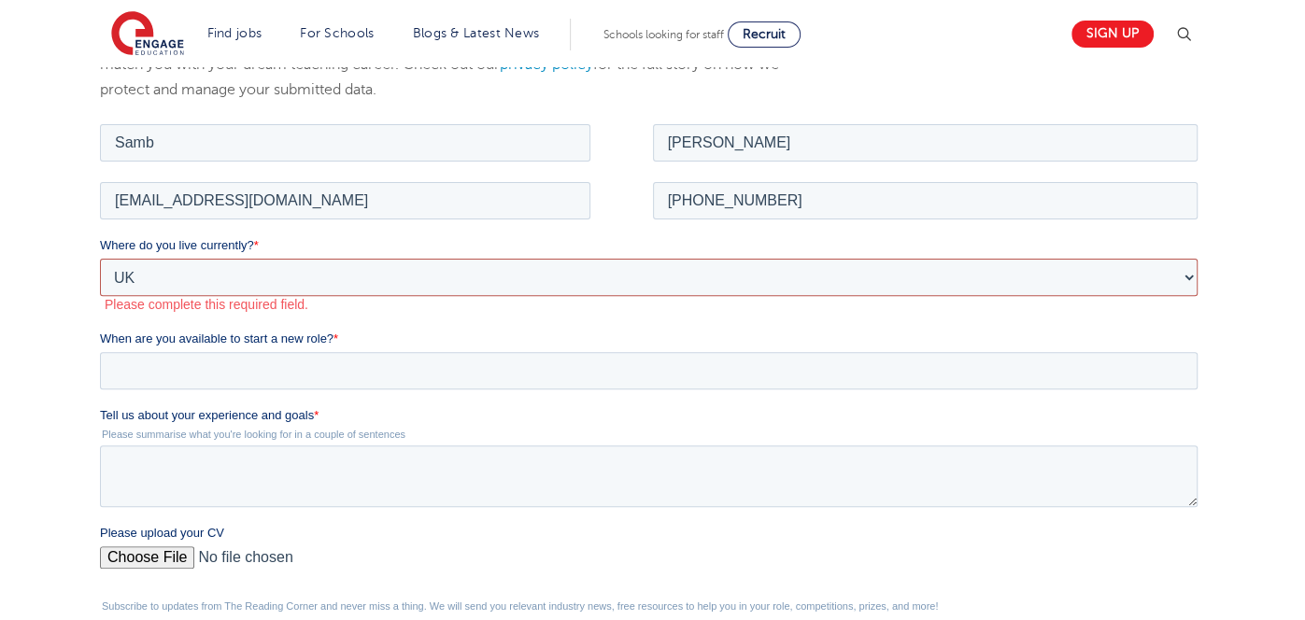
click at [100, 258] on select "Please Select [GEOGRAPHIC_DATA] [GEOGRAPHIC_DATA] [GEOGRAPHIC_DATA] [GEOGRAPHIC…" at bounding box center [649, 276] width 1098 height 37
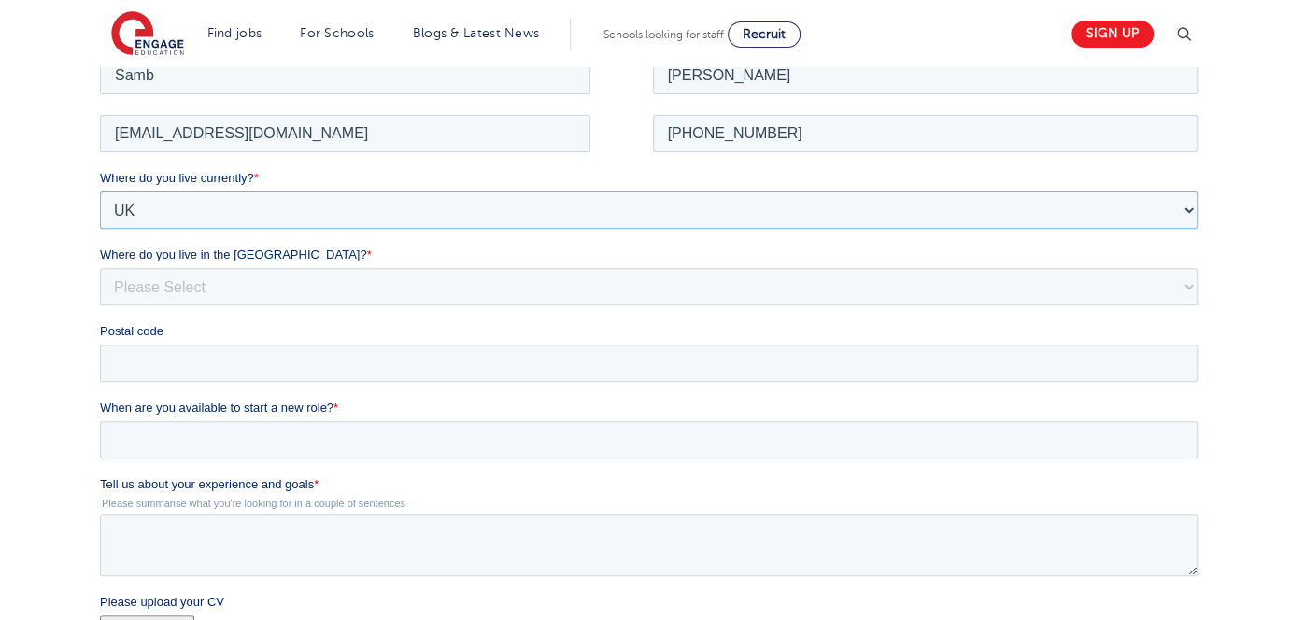
scroll to position [391, 0]
click at [454, 284] on select "Please Select Overseas [GEOGRAPHIC_DATA] [GEOGRAPHIC_DATA] [GEOGRAPHIC_DATA] [G…" at bounding box center [649, 287] width 1098 height 37
select select "[GEOGRAPHIC_DATA]"
click at [100, 269] on select "Please Select Overseas [GEOGRAPHIC_DATA] [GEOGRAPHIC_DATA] [GEOGRAPHIC_DATA] [G…" at bounding box center [649, 287] width 1098 height 37
click at [318, 362] on input "Postal code" at bounding box center [649, 364] width 1098 height 37
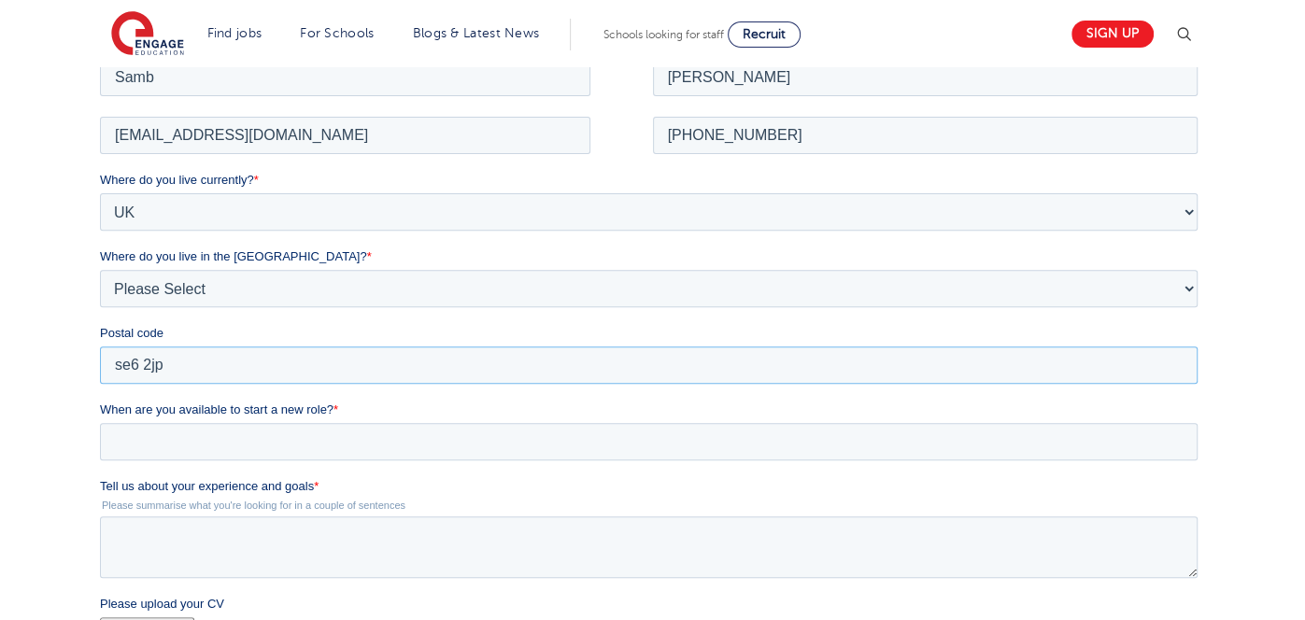
type input "SE6 2JP"
click at [328, 436] on input "When are you available to start a new role? *" at bounding box center [649, 440] width 1098 height 37
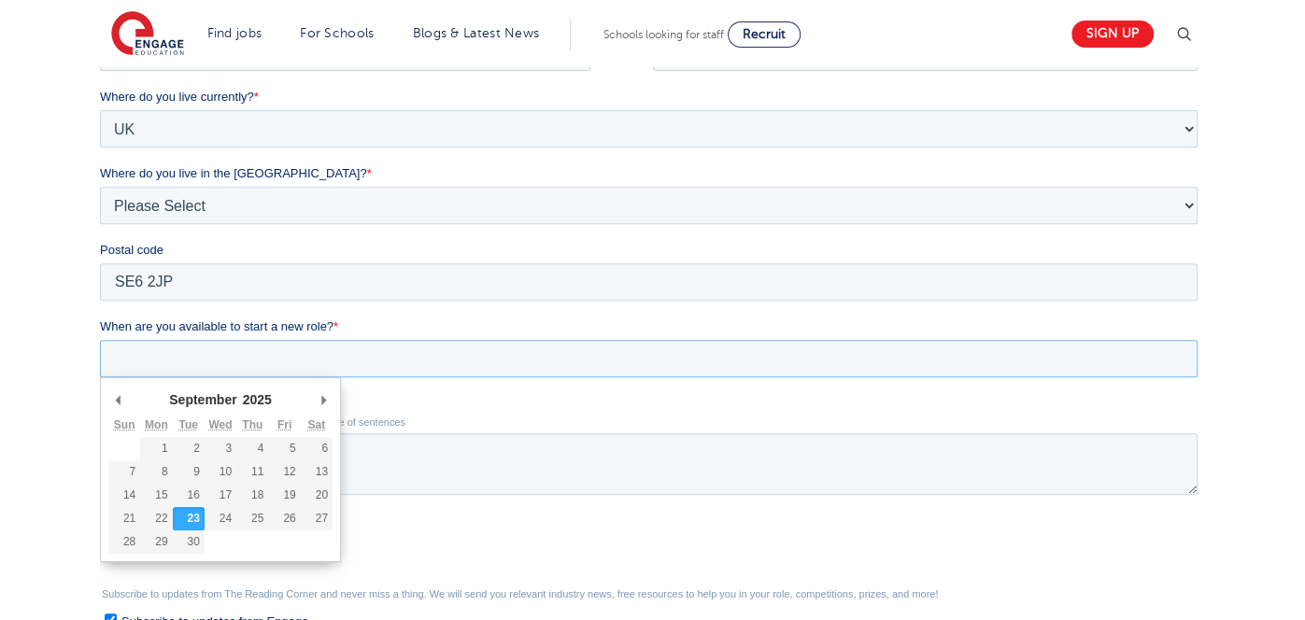
scroll to position [560, 0]
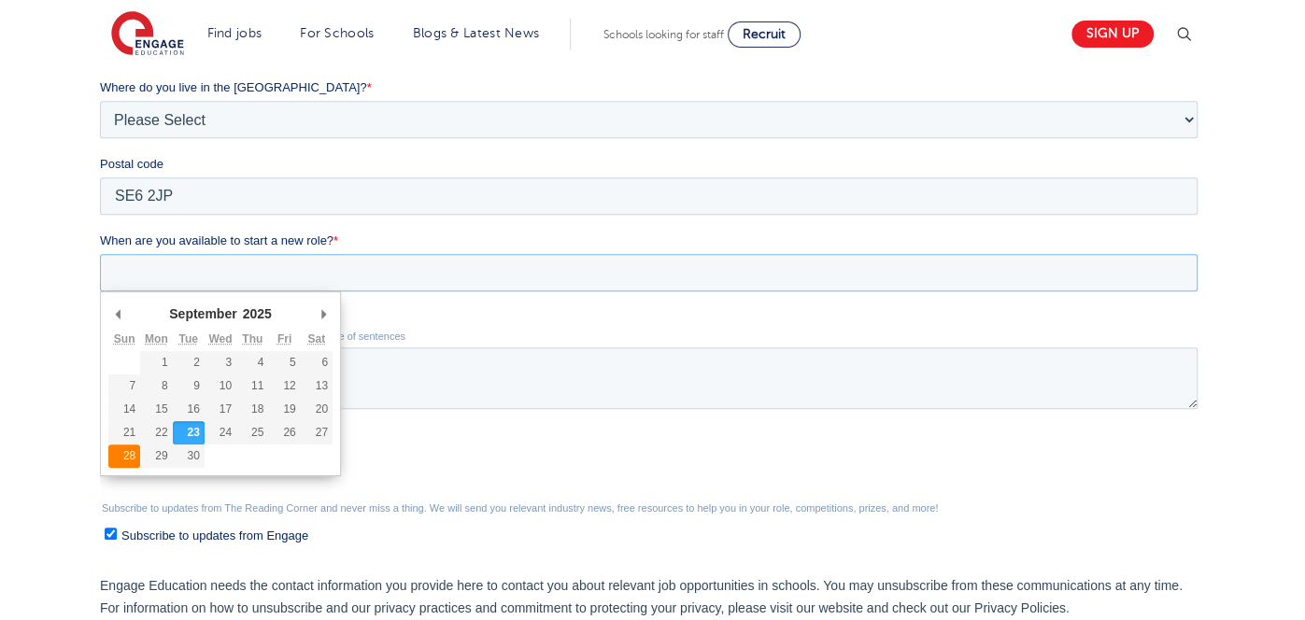
type div "[DATE]"
type input "[DATE]"
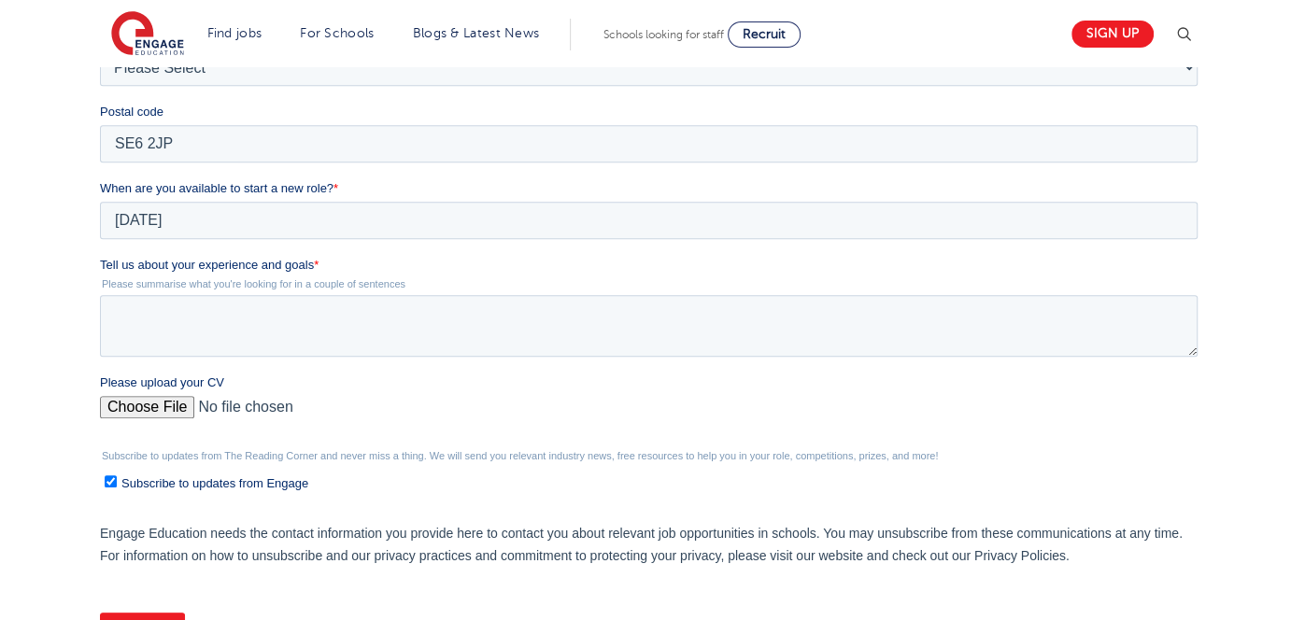
scroll to position [615, 0]
click at [171, 402] on input "Please upload your CV" at bounding box center [649, 411] width 1098 height 37
type input "C:\fakepath\SRC CV Proper.docx.pdf"
click at [440, 306] on textarea "Tell us about your experience and goals *" at bounding box center [649, 323] width 1098 height 62
paste textarea "I am a passionate and committed Higher Level Teaching Assistant with lived expe…"
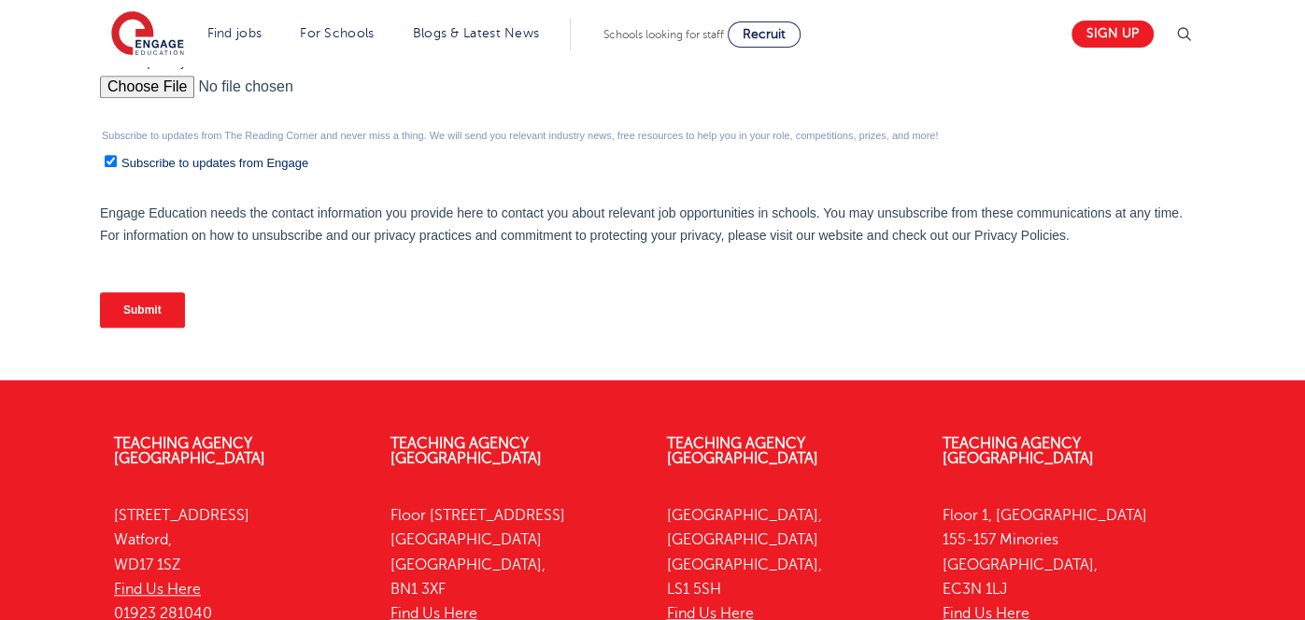
scroll to position [923, 0]
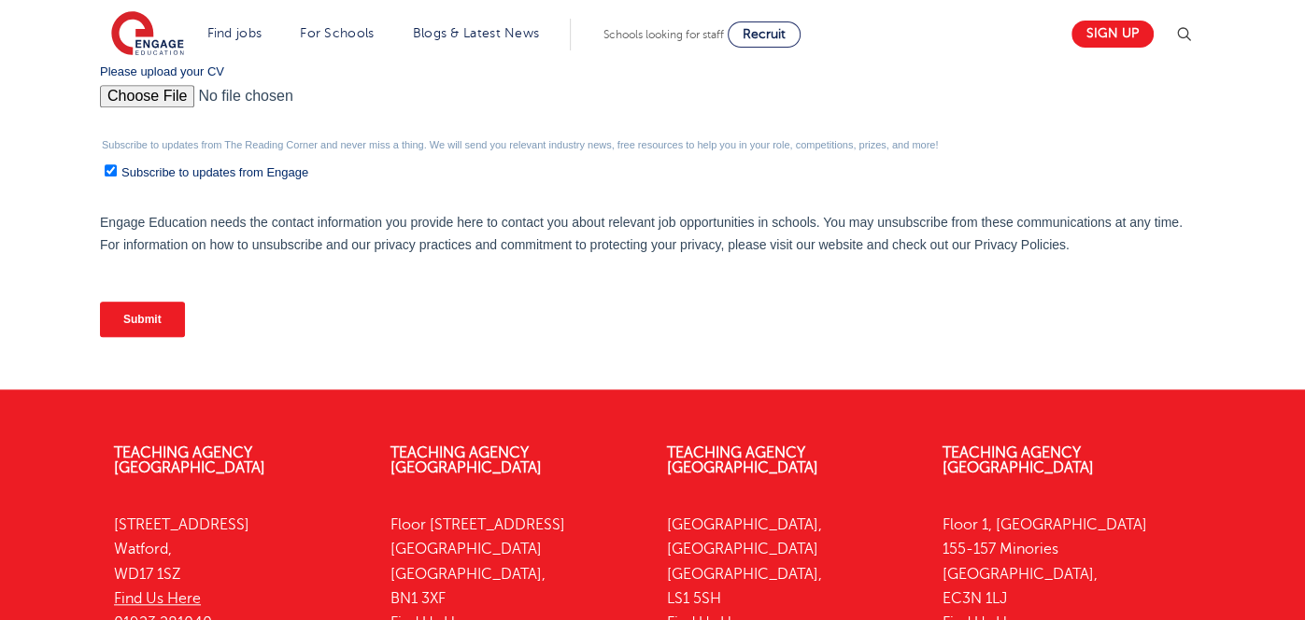
type textarea "I am a passionate and committed Higher Level Teaching Assistant with lived expe…"
click at [177, 317] on input "Submit" at bounding box center [142, 320] width 85 height 36
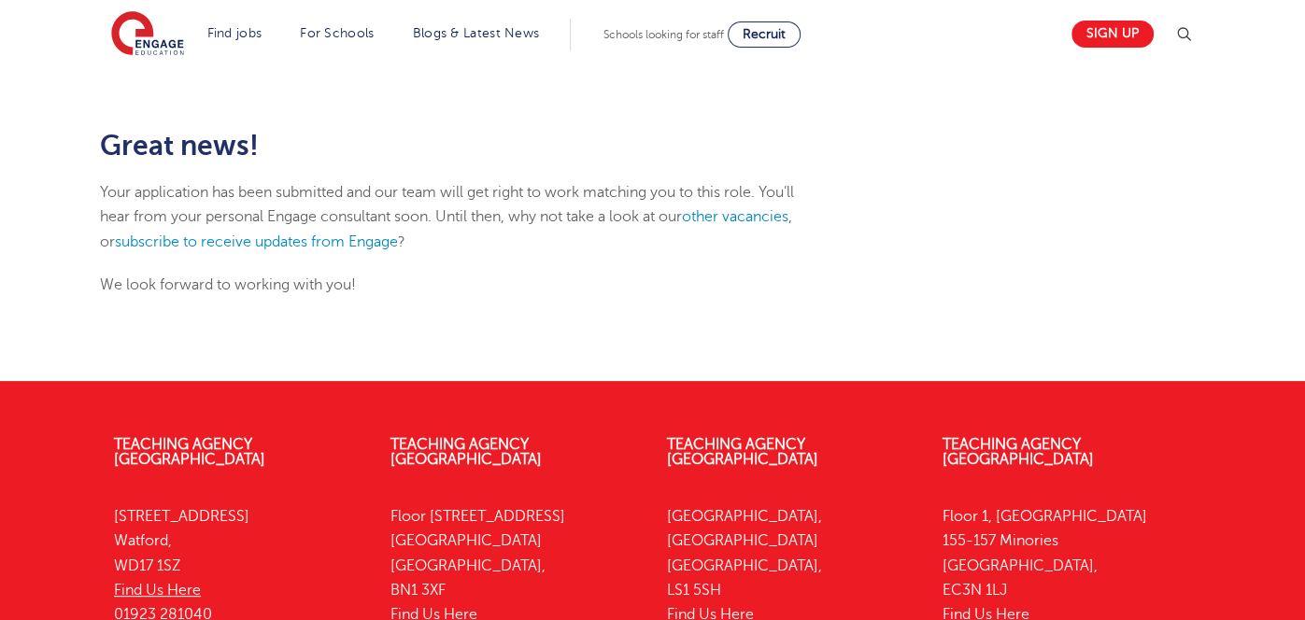
scroll to position [208, 0]
